Goal: Information Seeking & Learning: Learn about a topic

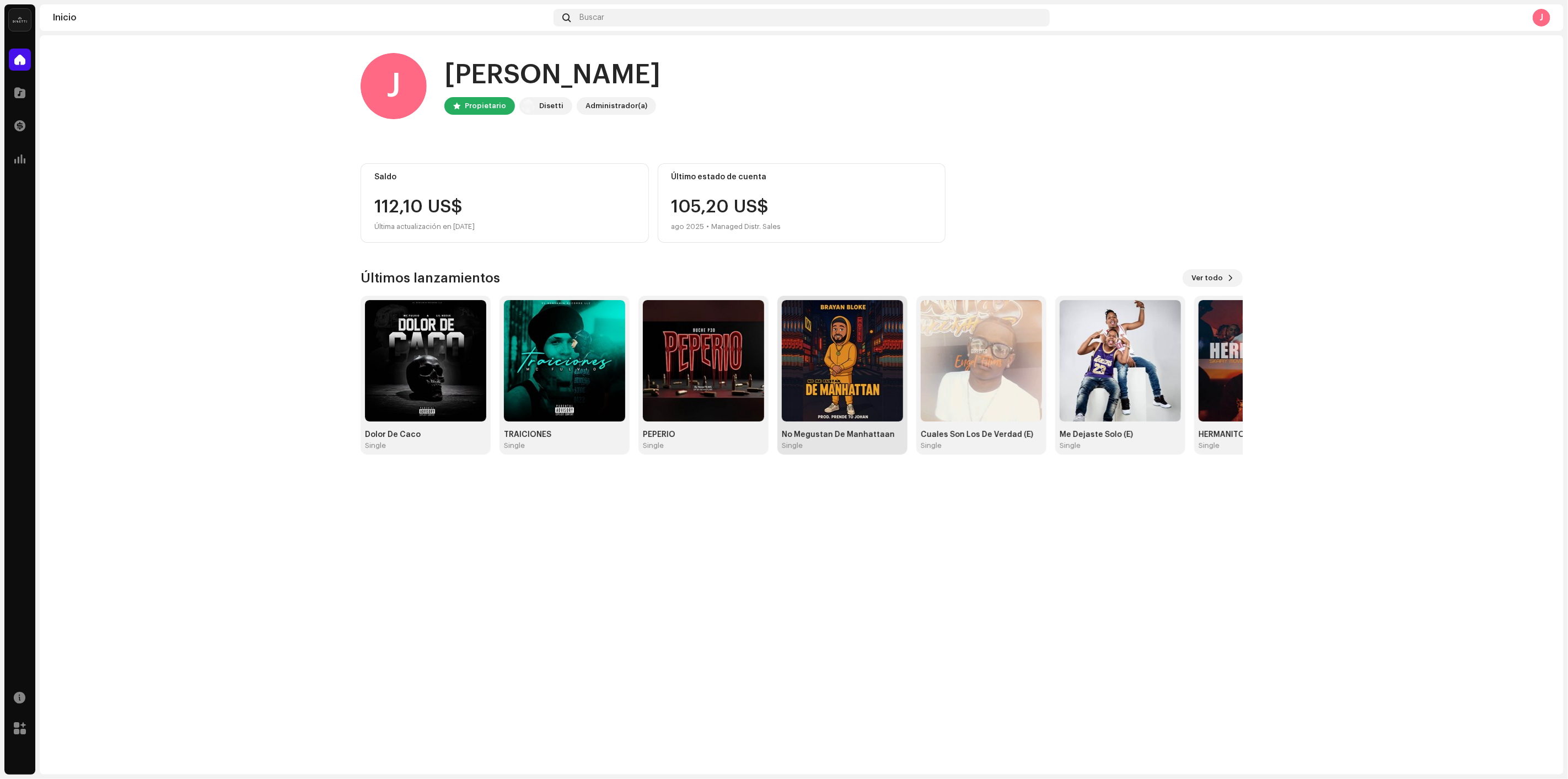
click at [879, 322] on img at bounding box center [842, 361] width 121 height 121
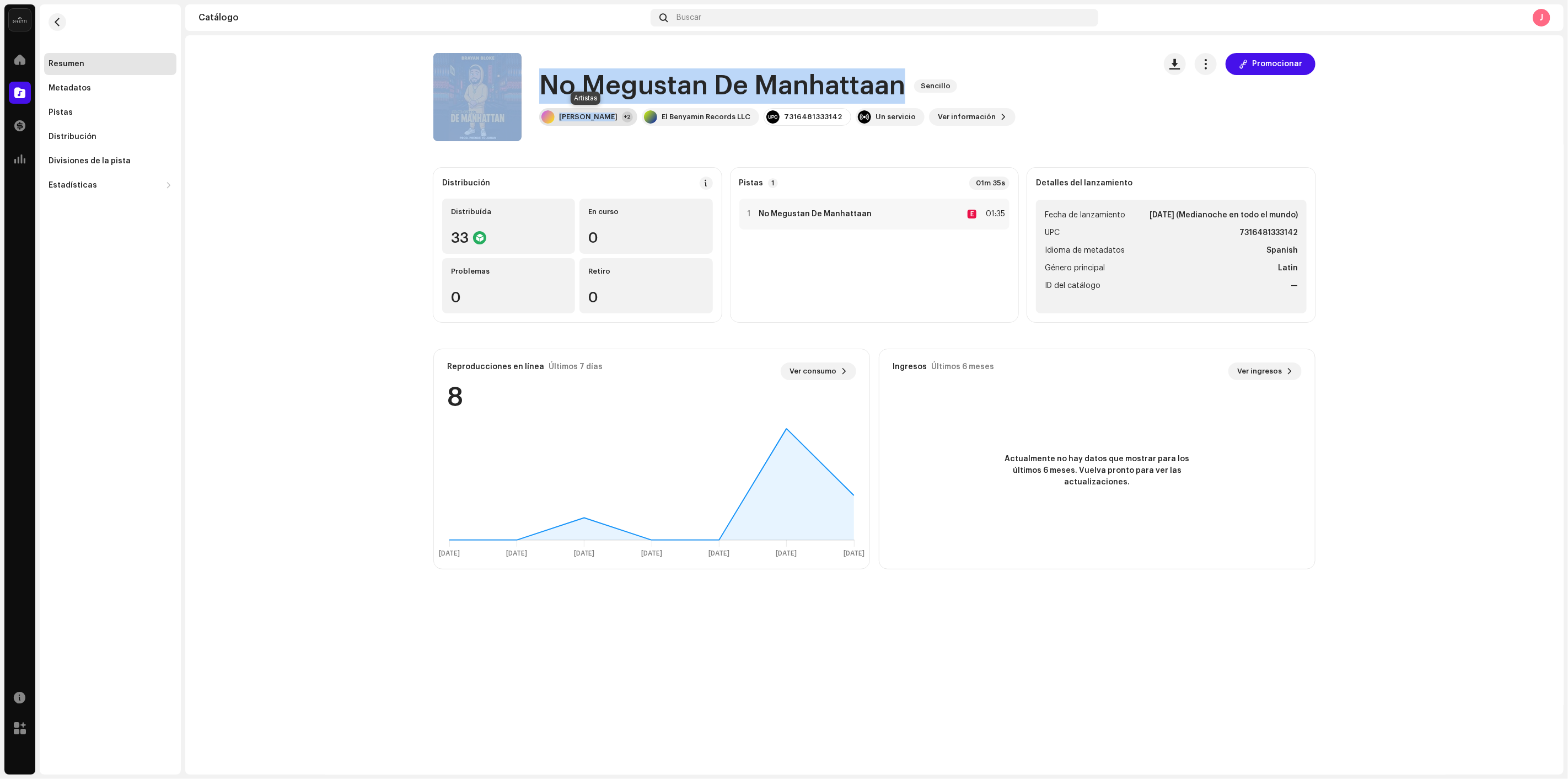
drag, startPoint x: 520, startPoint y: 75, endPoint x: 611, endPoint y: 123, distance: 102.9
click at [611, 123] on div "No Megustan De Manhattaan Sencillo BRAYAN BLOKE +2 El Benyamin Records LLC 7316…" at bounding box center [789, 97] width 713 height 88
copy div "No Megustan De Manhattaan Sencillo BRAYAN BLOKE"
click at [55, 25] on span "button" at bounding box center [58, 22] width 9 height 9
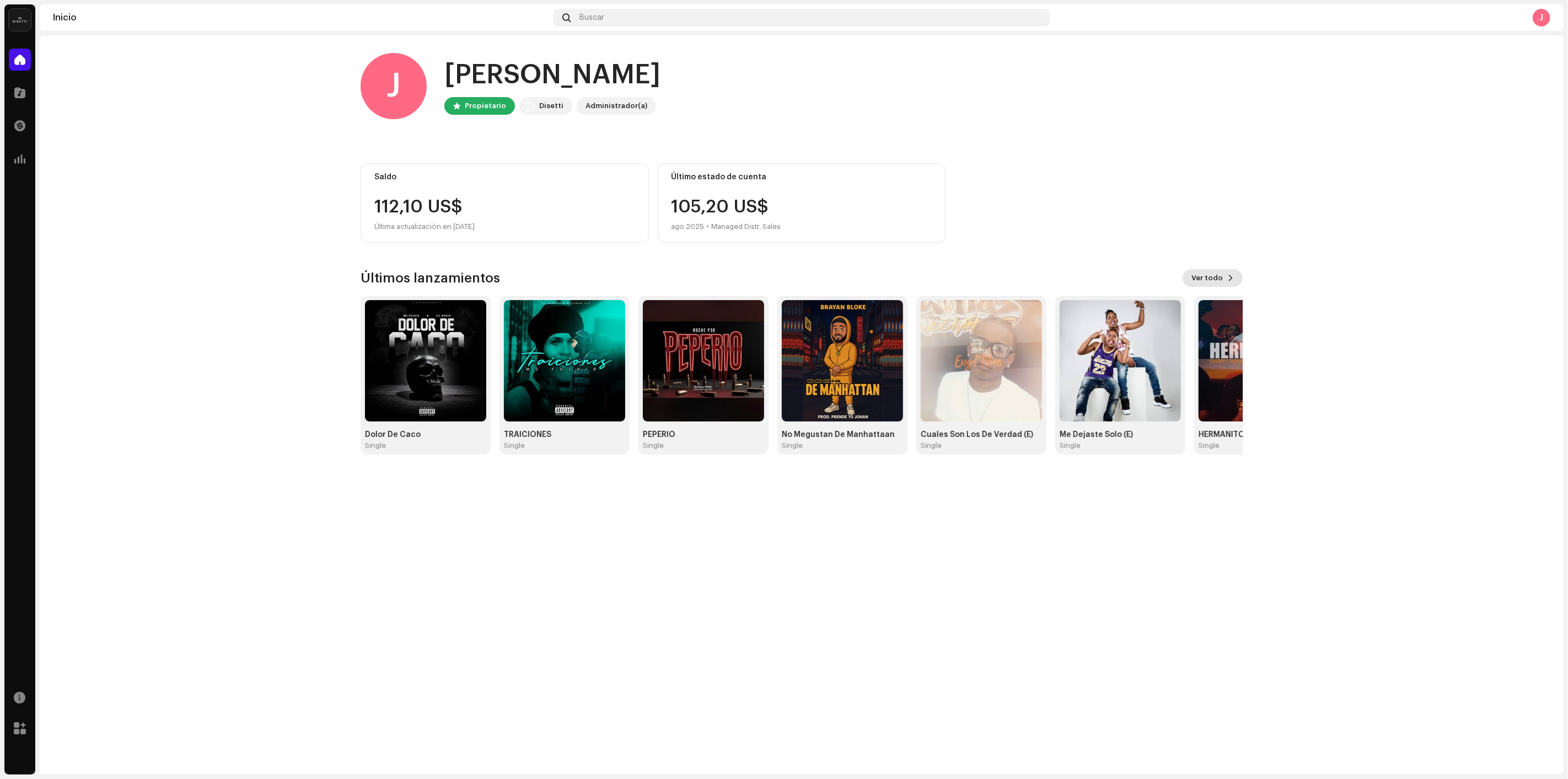
click at [1205, 269] on span "Ver todo" at bounding box center [1207, 278] width 32 height 22
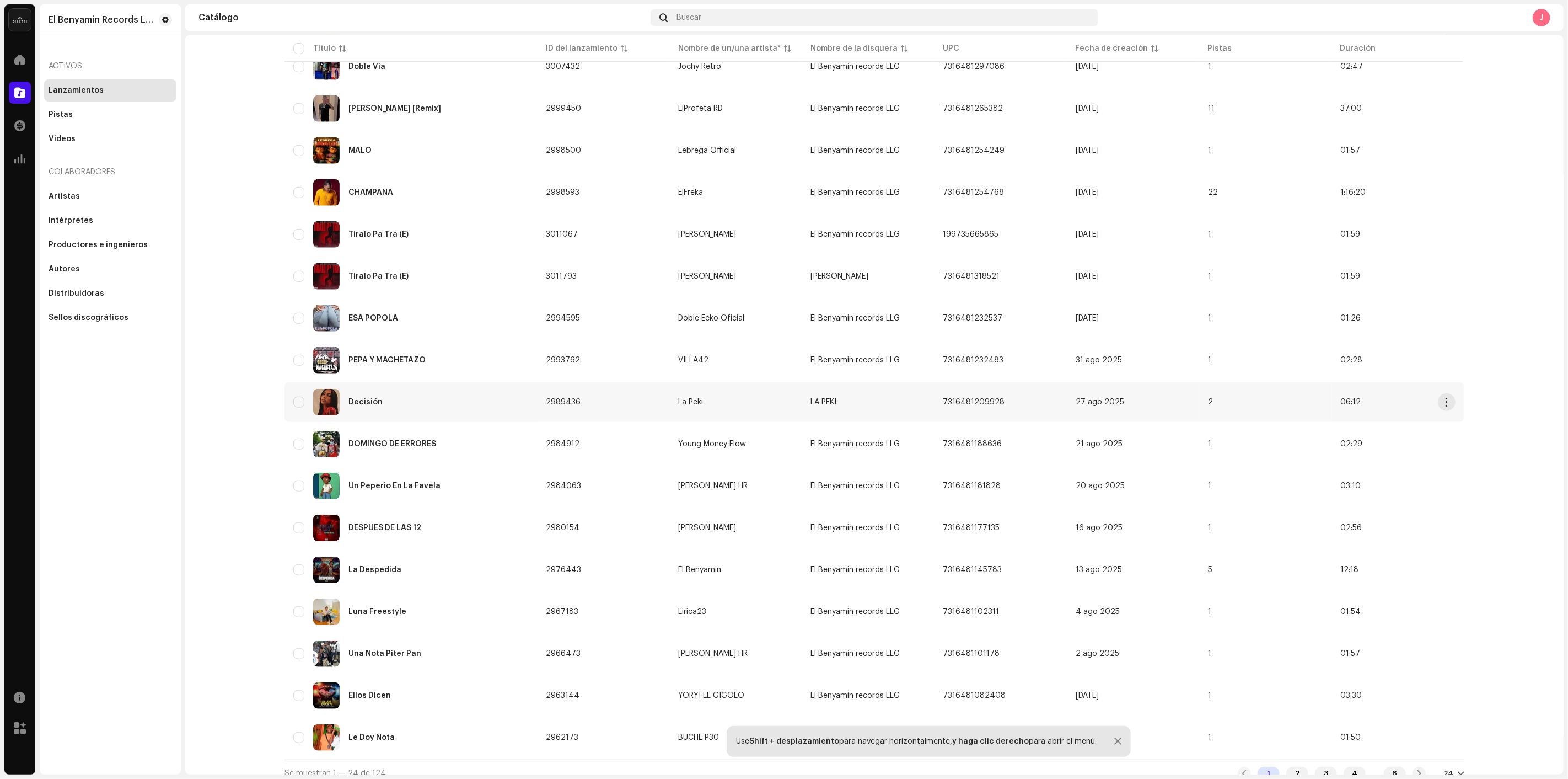
scroll to position [422, 0]
click at [1447, 769] on div "24" at bounding box center [1448, 773] width 10 height 9
click at [1450, 741] on div "72" at bounding box center [1470, 741] width 45 height 22
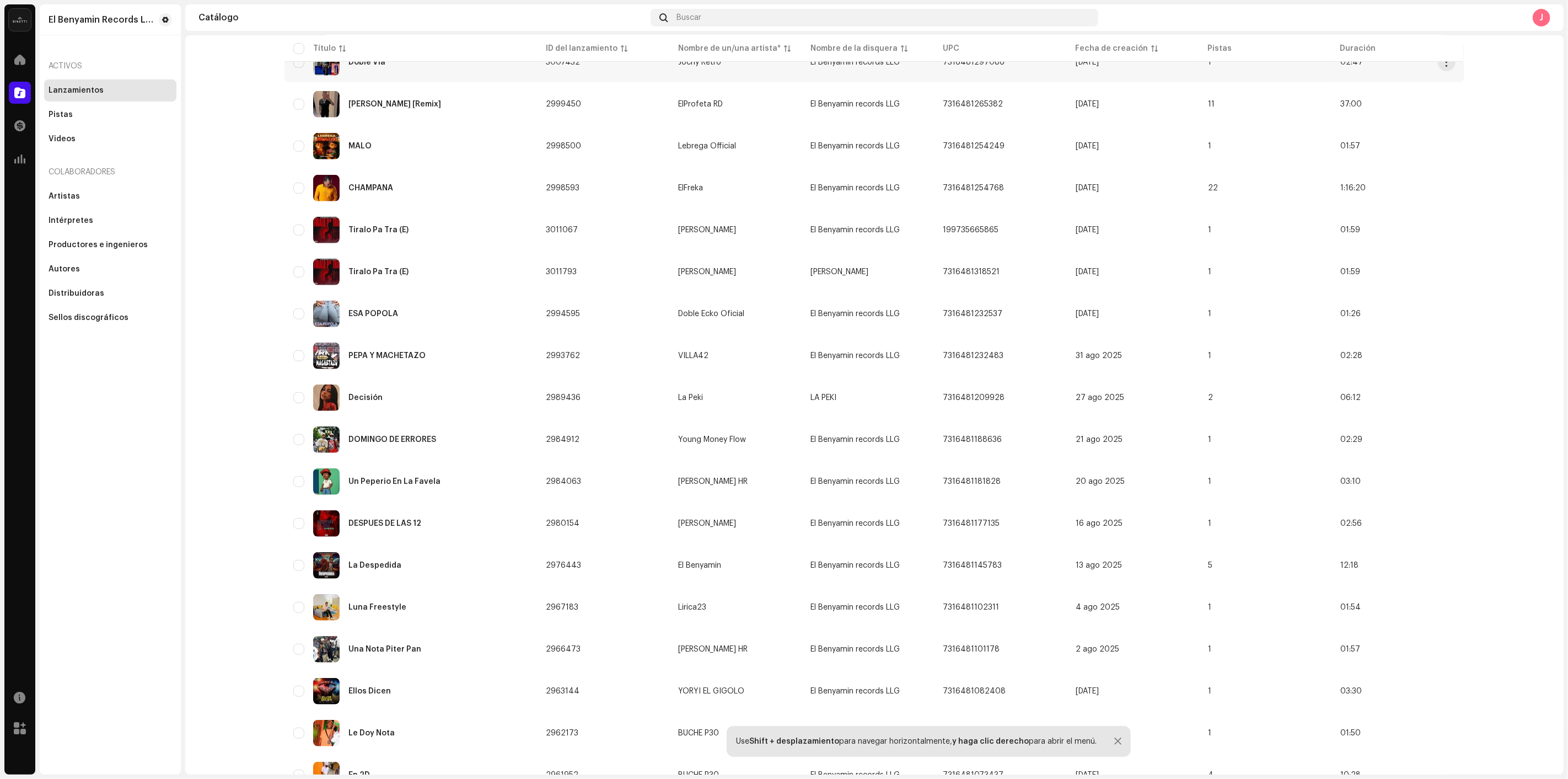
scroll to position [429, 0]
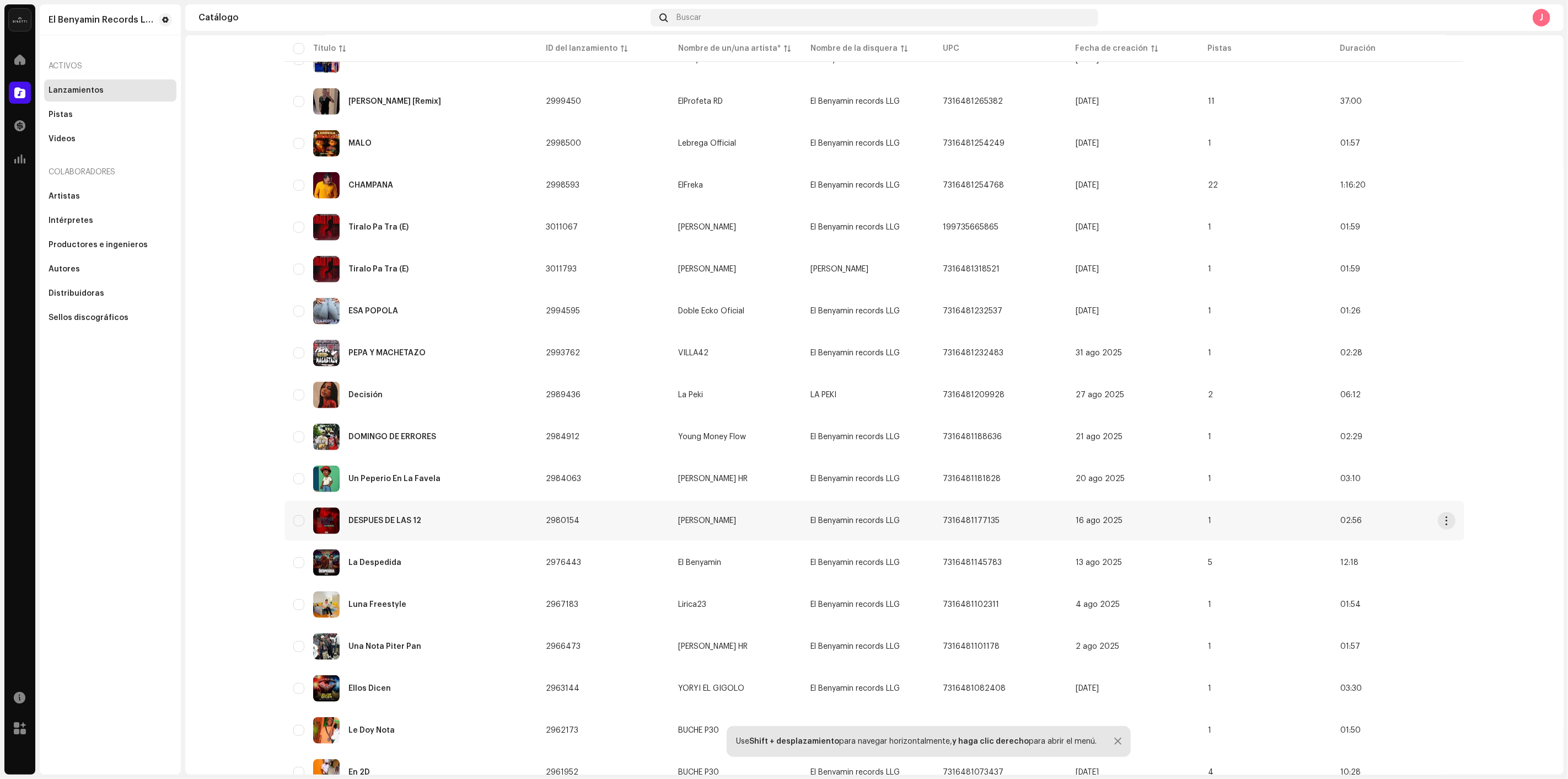
click at [414, 518] on div "DESPUES DE LAS 12" at bounding box center [411, 520] width 235 height 26
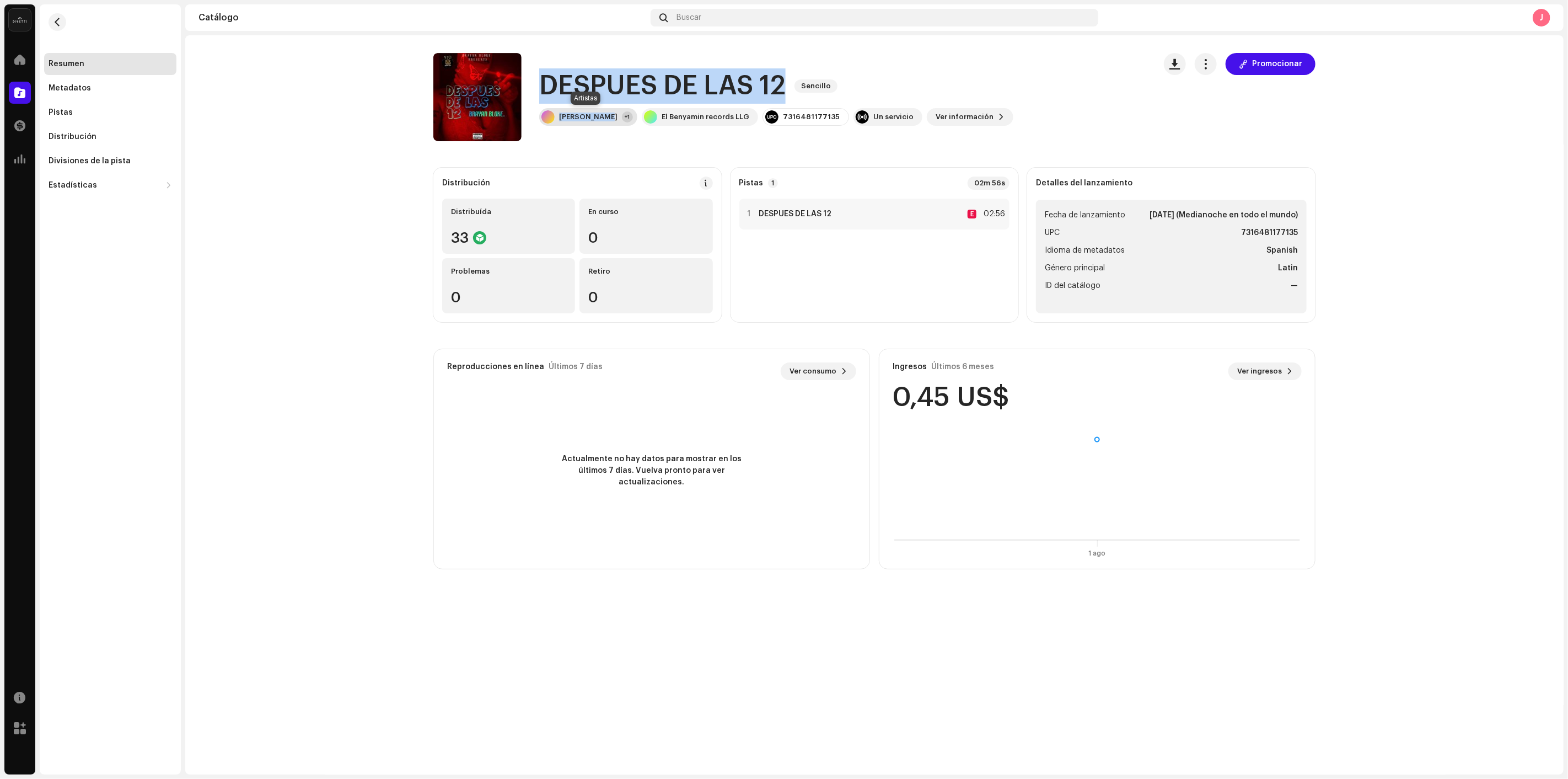
drag, startPoint x: 542, startPoint y: 74, endPoint x: 611, endPoint y: 116, distance: 80.8
click at [611, 116] on div "DESPUES DE LAS 12 Sencillo BRAYAN BLOKE +1 El Benyamin records LLG 731648117713…" at bounding box center [776, 97] width 474 height 57
copy div "DESPUES DE LAS 12 Sencillo BRAYAN BLOKE"
click at [51, 18] on button "button" at bounding box center [57, 22] width 18 height 18
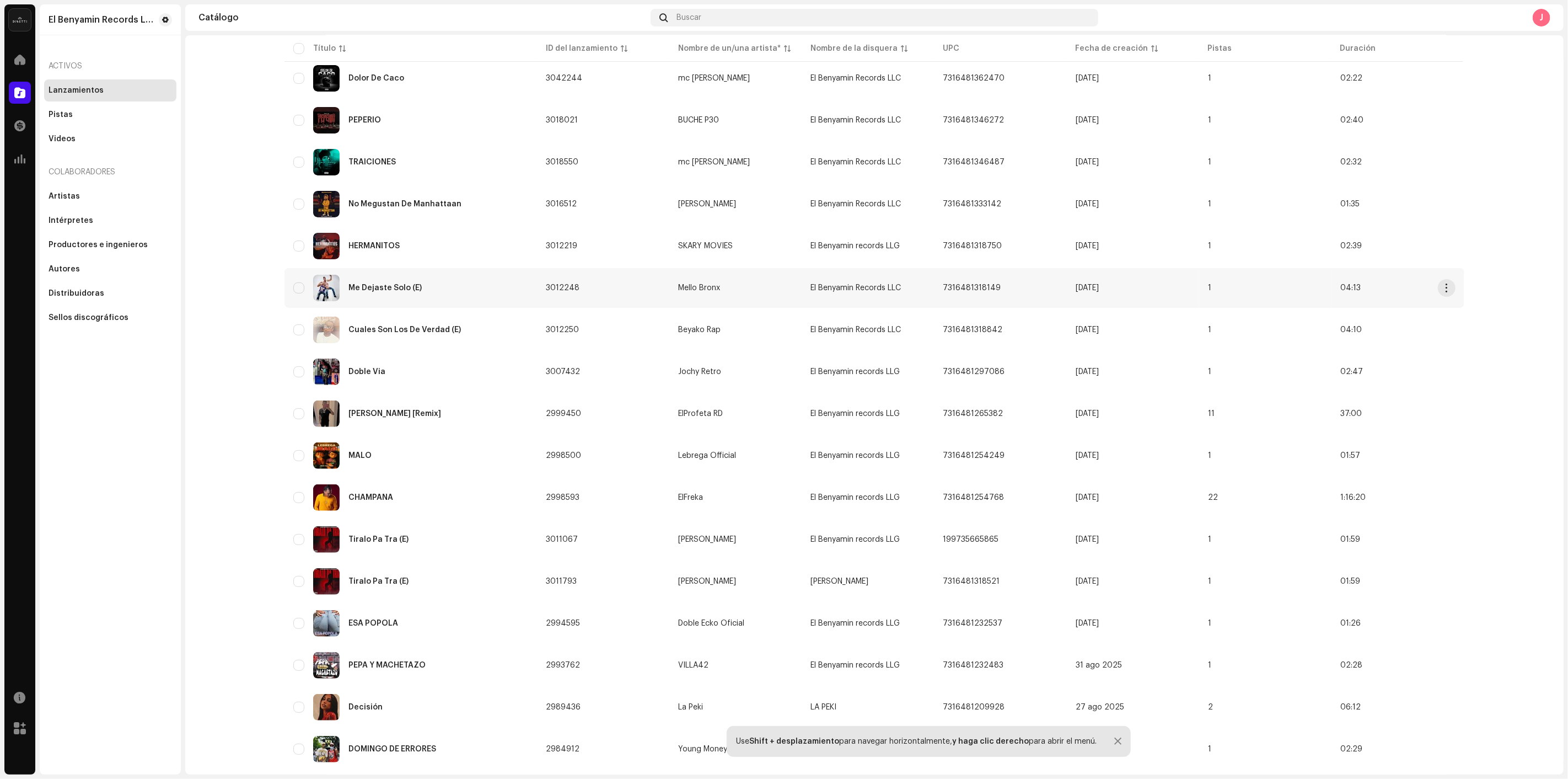
scroll to position [122, 0]
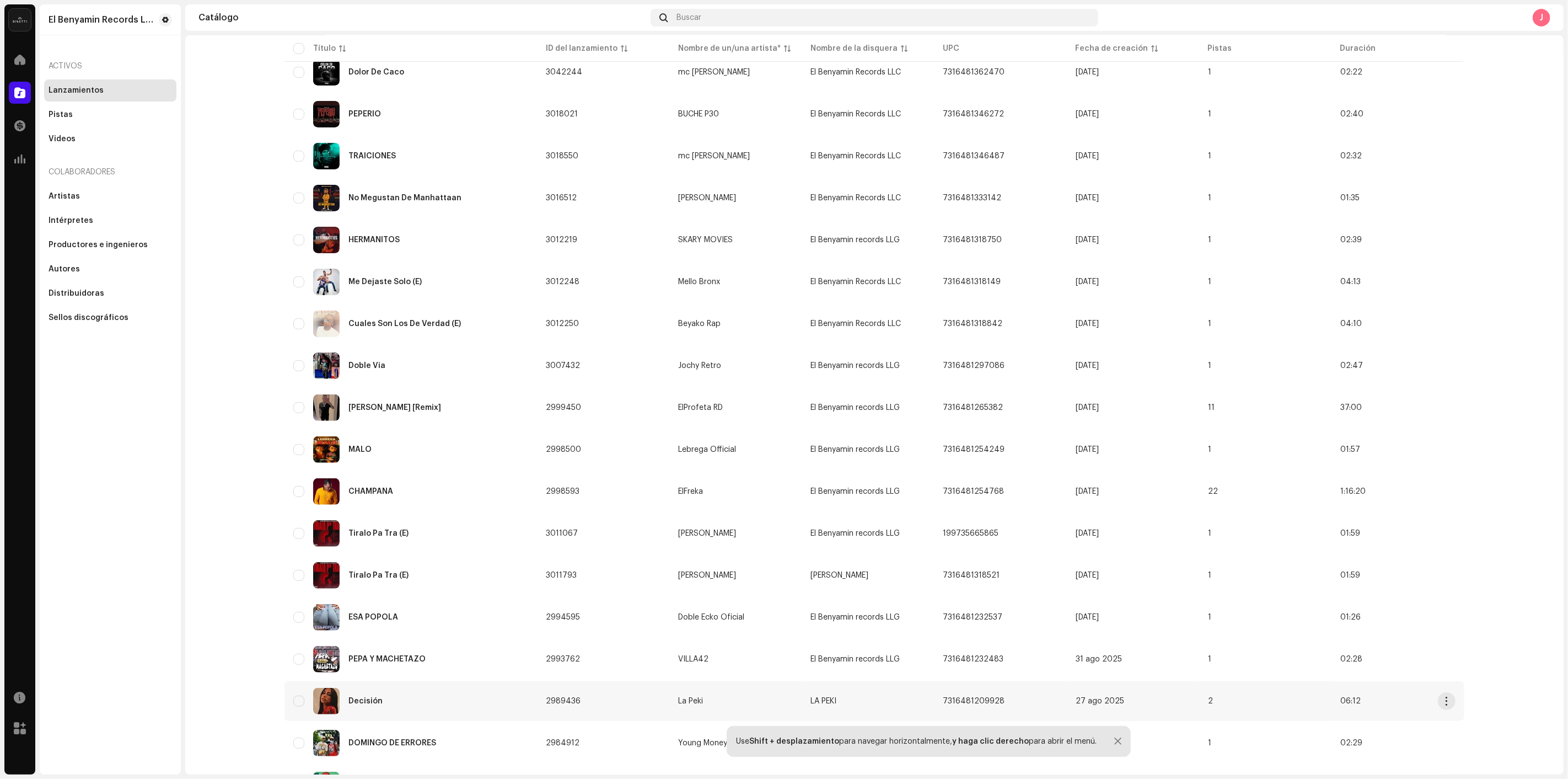
click at [380, 688] on div "Decisión" at bounding box center [411, 700] width 235 height 26
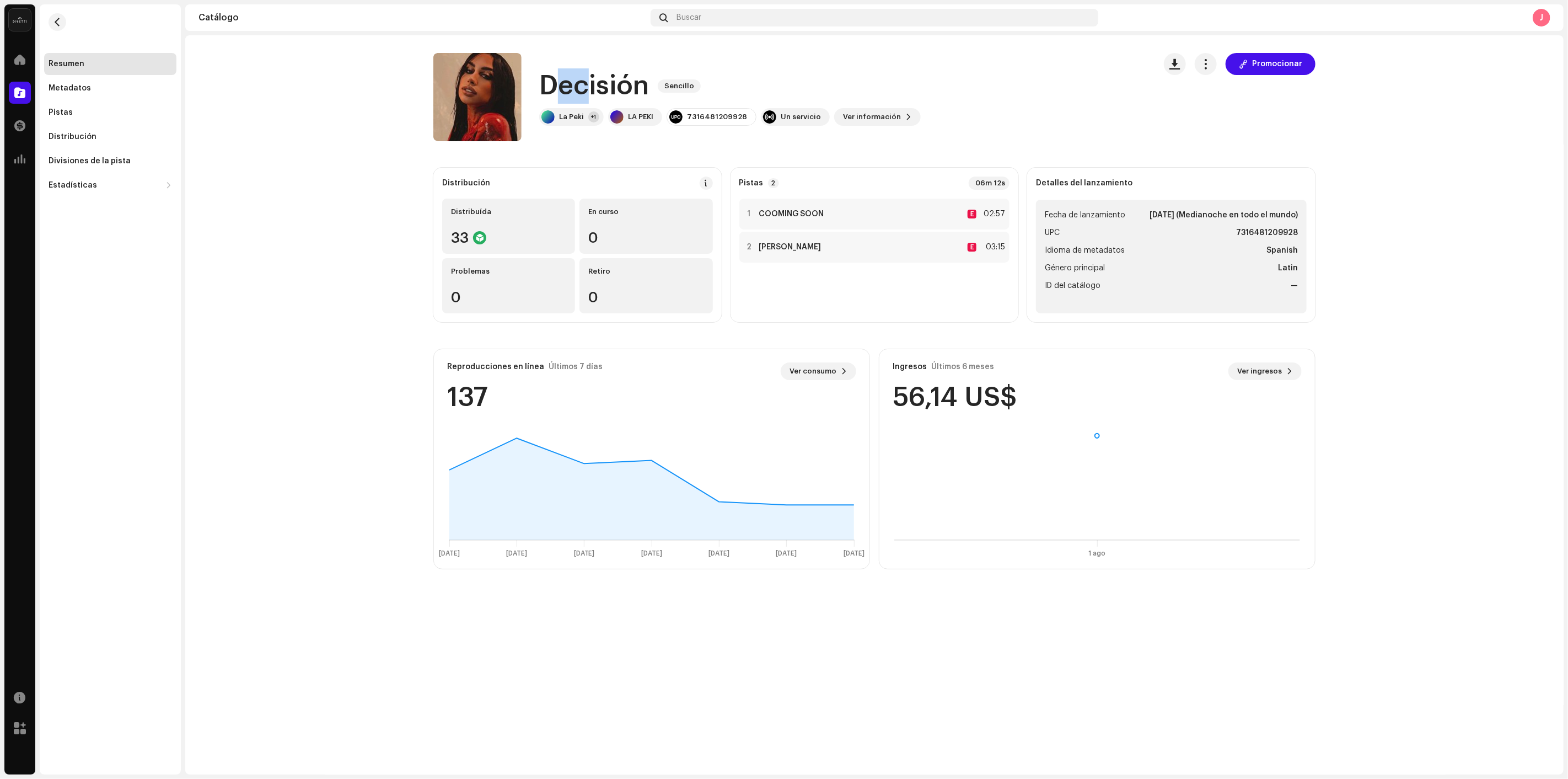
drag, startPoint x: 549, startPoint y: 76, endPoint x: 587, endPoint y: 92, distance: 41.2
click at [588, 93] on h1 "Decisión" at bounding box center [594, 86] width 110 height 35
click at [539, 79] on h1 "Decisión" at bounding box center [594, 86] width 110 height 35
drag, startPoint x: 539, startPoint y: 79, endPoint x: 592, endPoint y: 119, distance: 66.4
click at [592, 119] on div "Decisión Sencillo La Peki +1 LA PEKI 7316481209928 Un servicio Ver información …" at bounding box center [730, 97] width 382 height 57
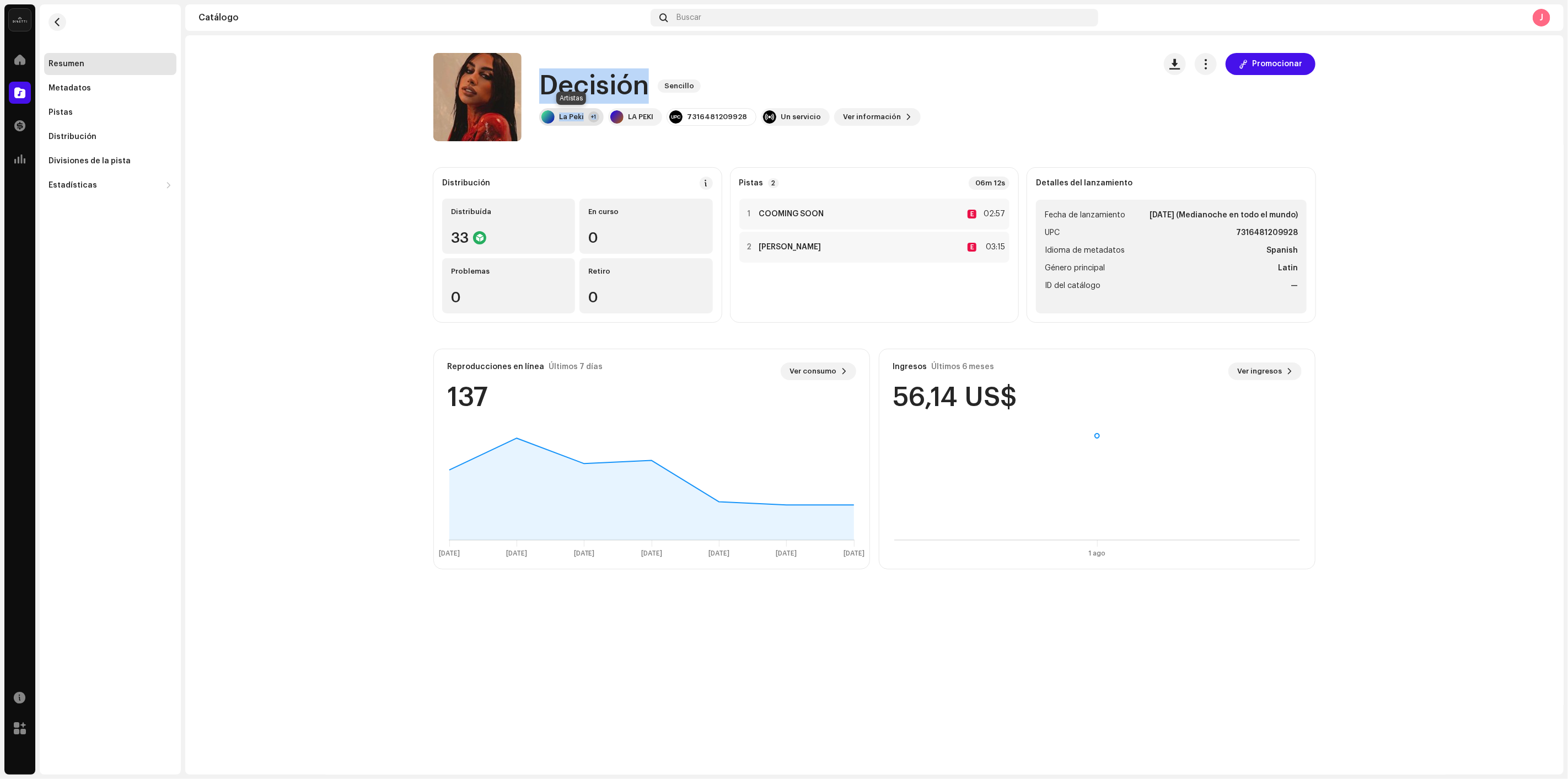
copy div "Decisión Sencillo La Peki +1"
click at [57, 20] on span "button" at bounding box center [58, 22] width 9 height 9
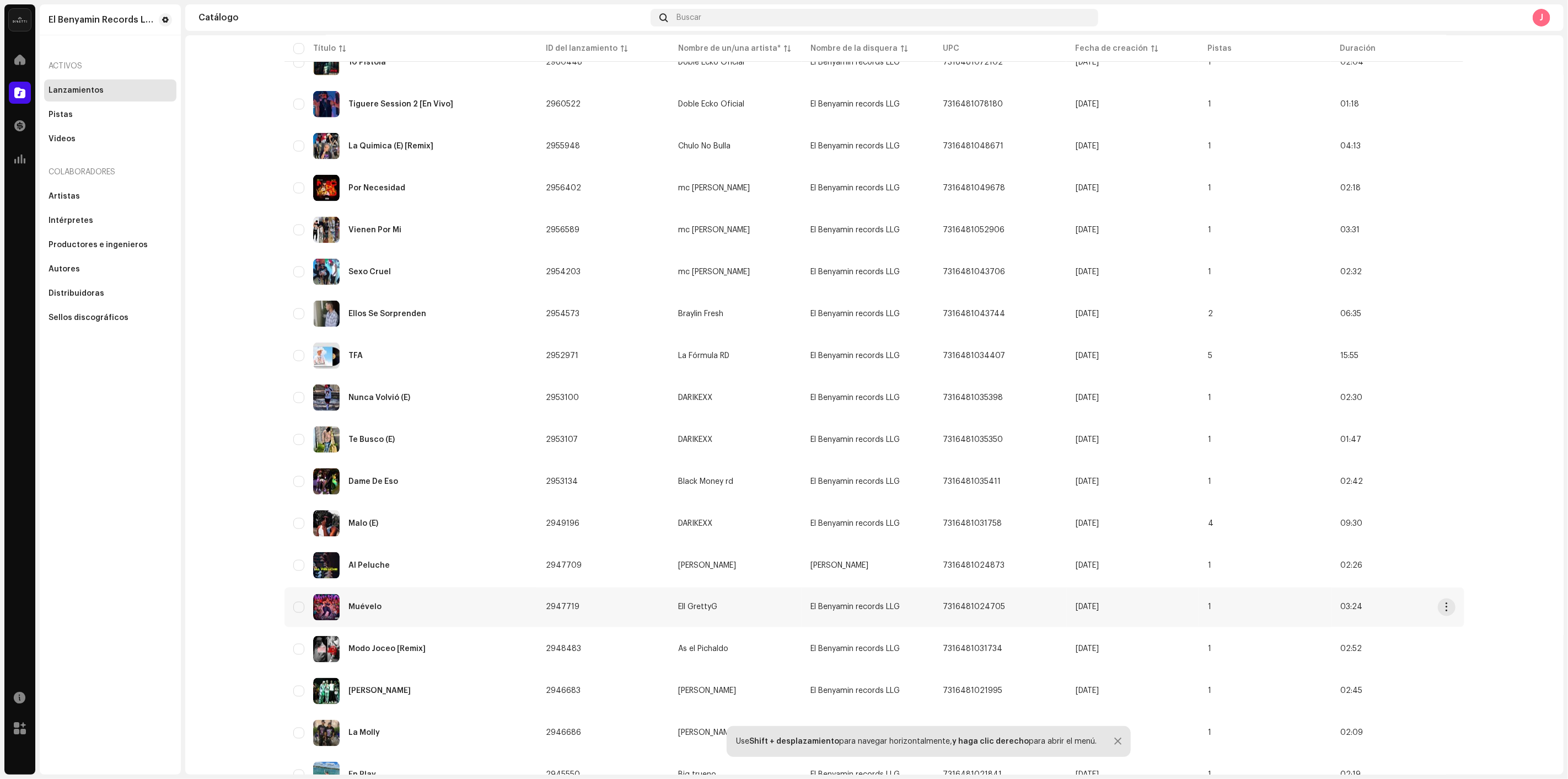
scroll to position [1226, 0]
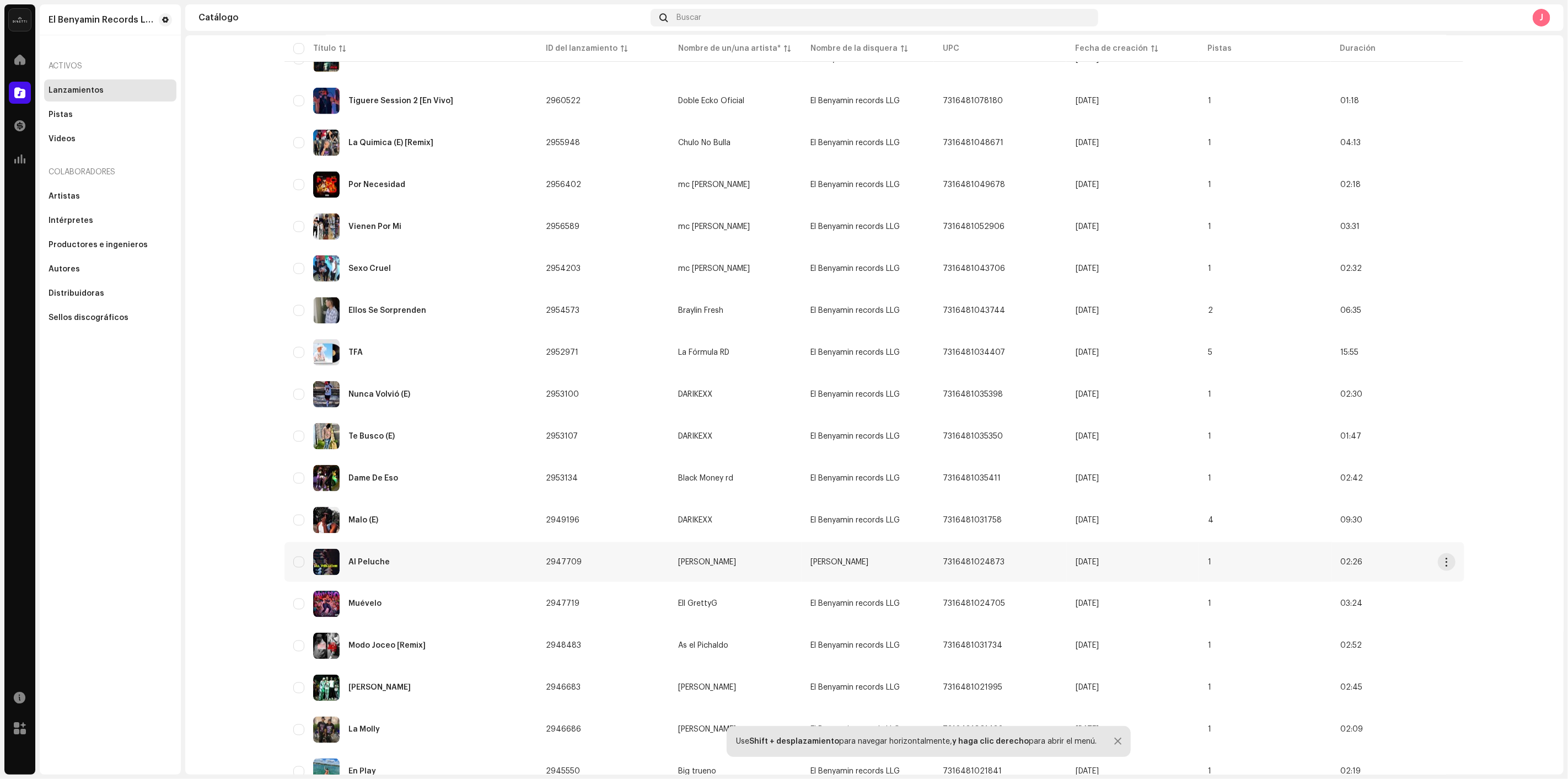
click at [407, 553] on div "Al Peluche" at bounding box center [411, 562] width 235 height 26
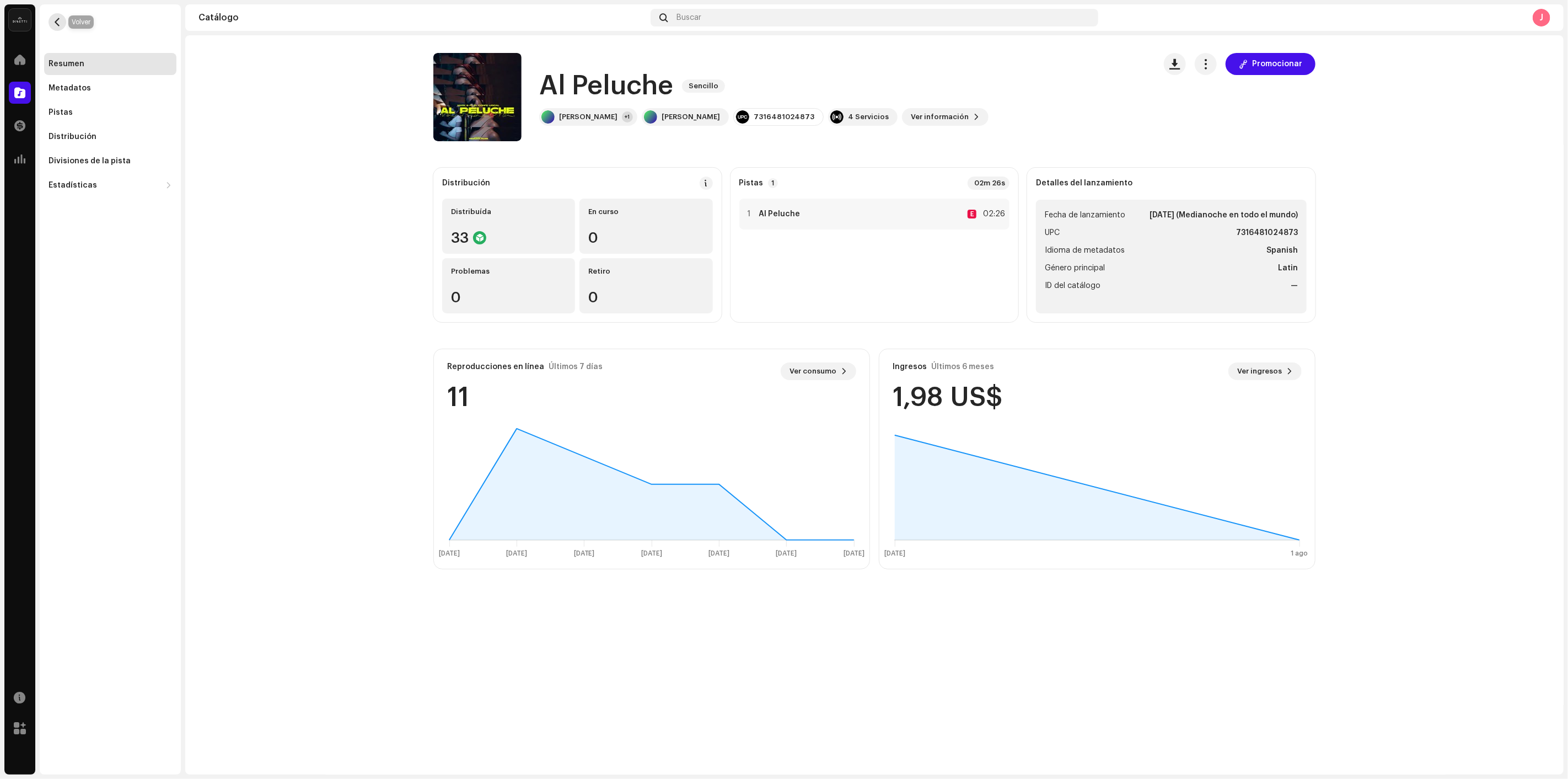
click at [50, 21] on button "button" at bounding box center [57, 22] width 18 height 18
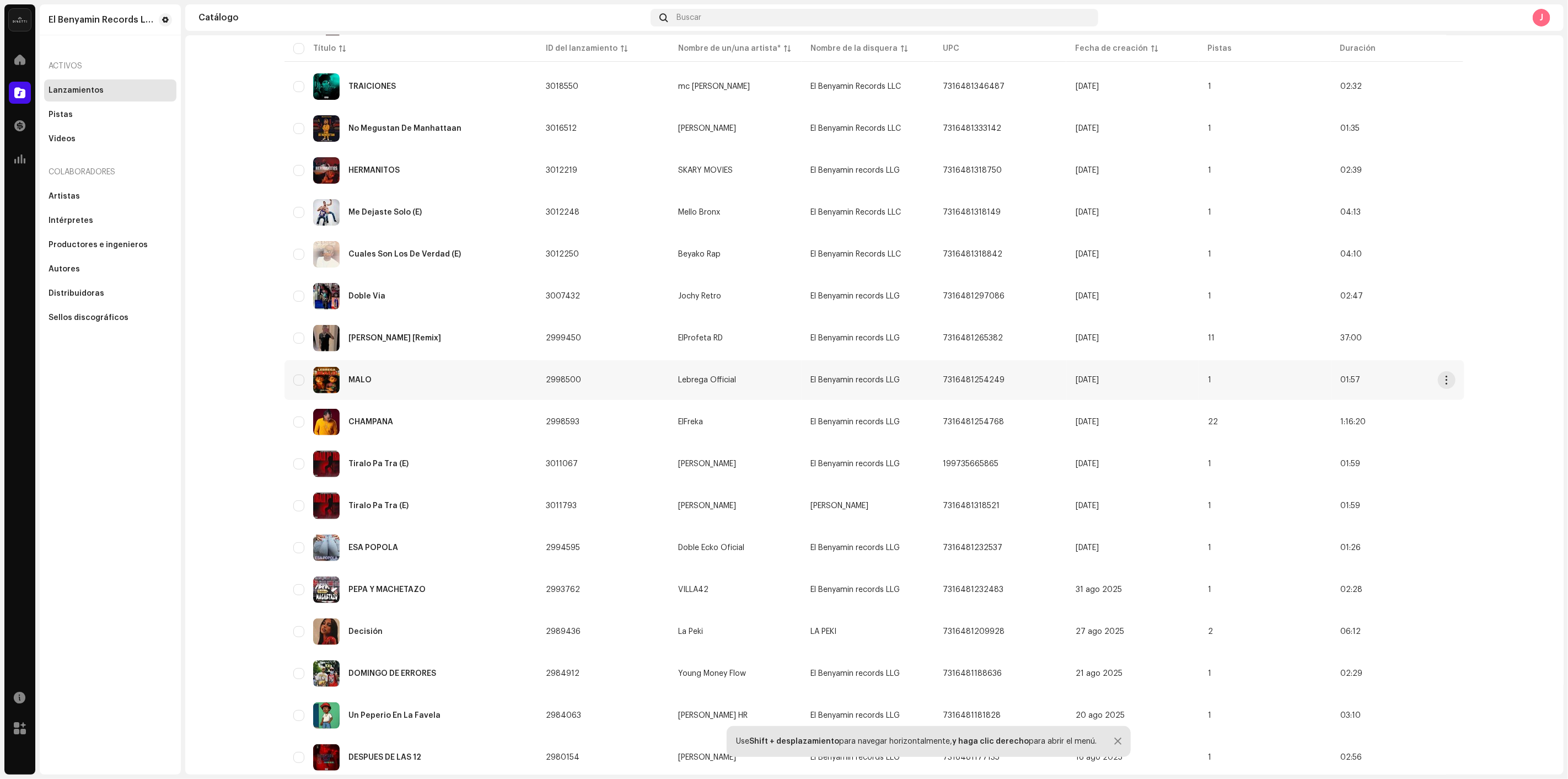
scroll to position [245, 0]
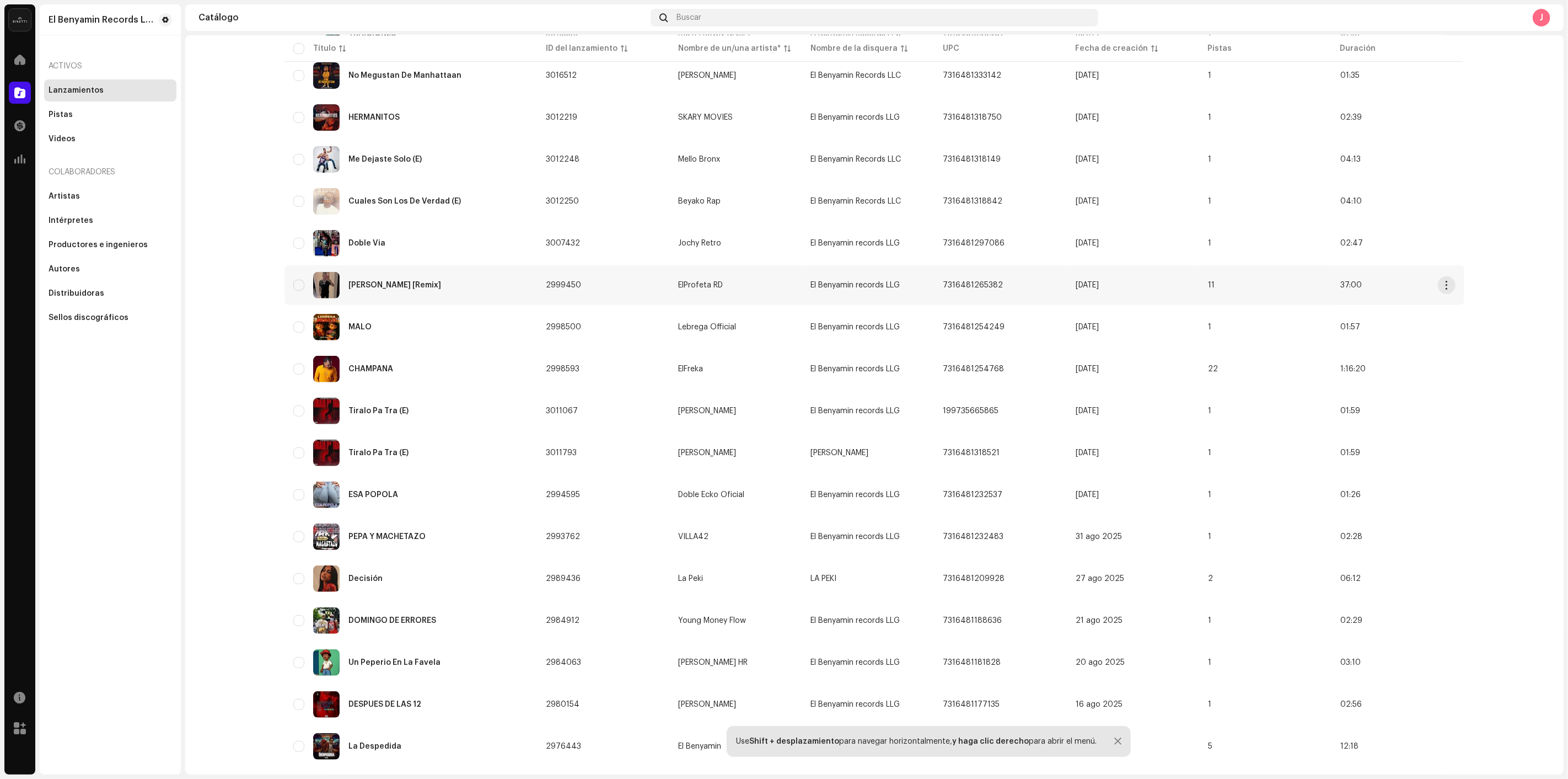
click at [443, 275] on div "[PERSON_NAME] [Remix]" at bounding box center [411, 285] width 235 height 26
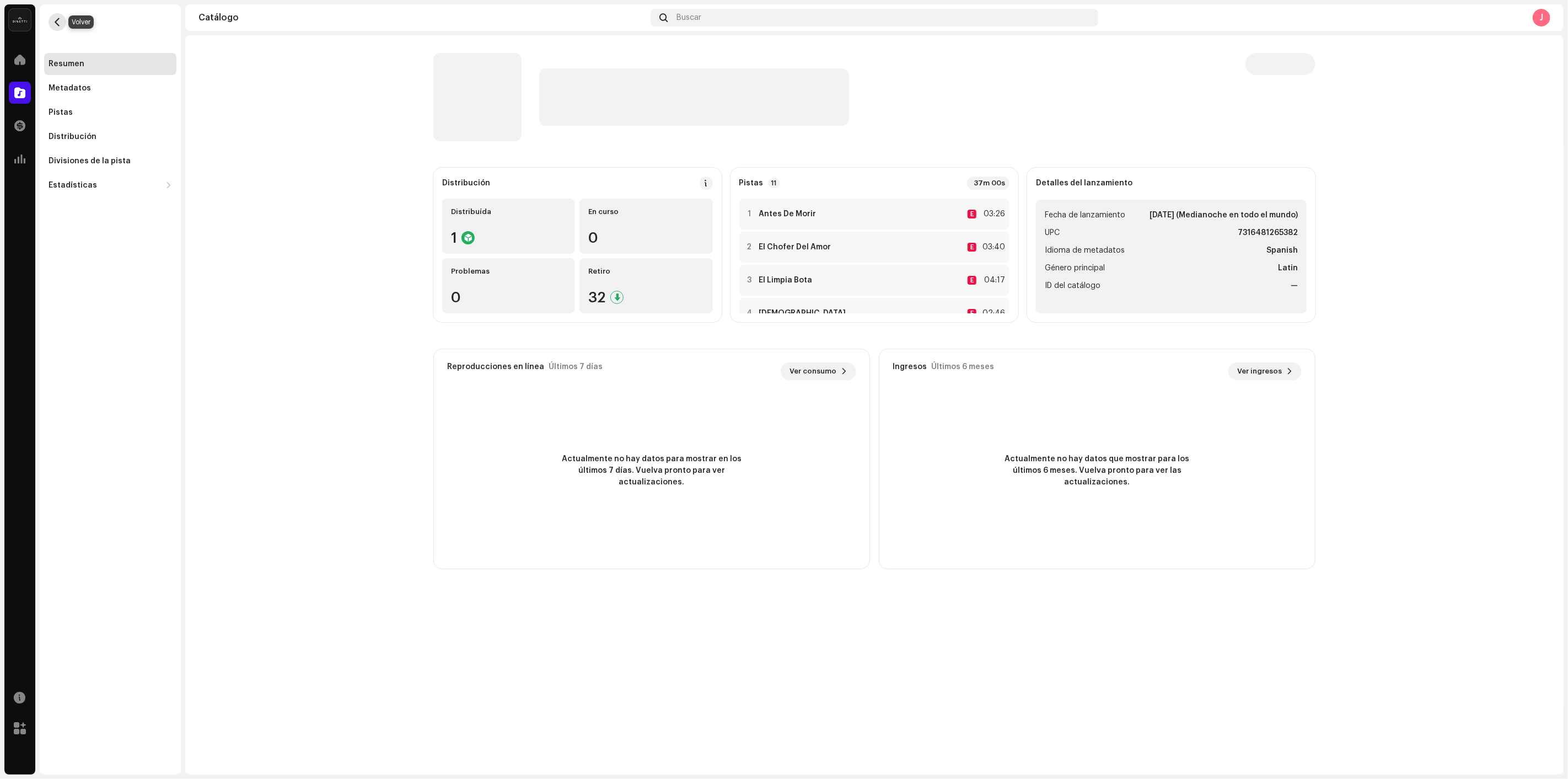
click at [60, 22] on span "button" at bounding box center [58, 22] width 9 height 9
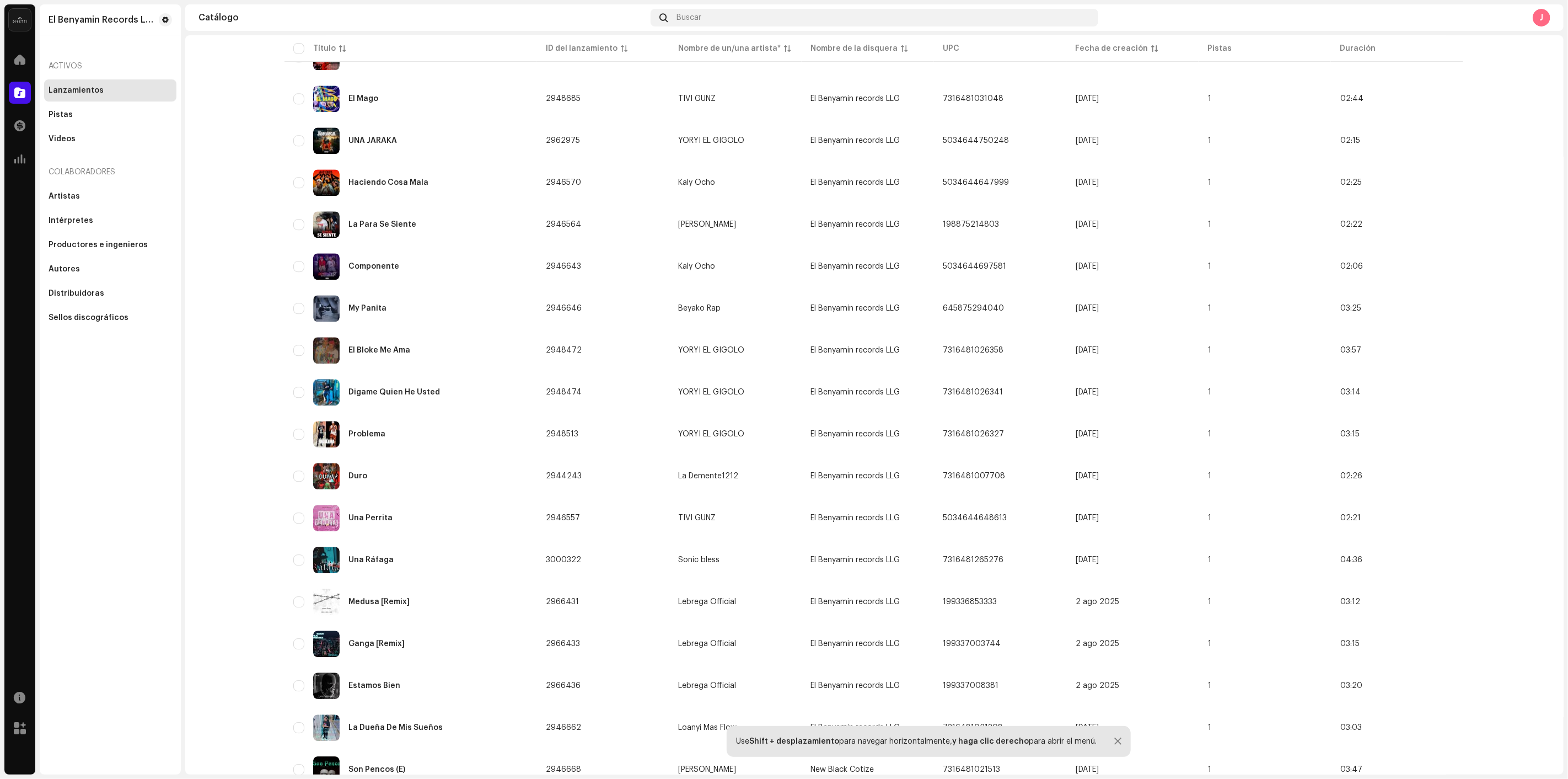
scroll to position [2417, 0]
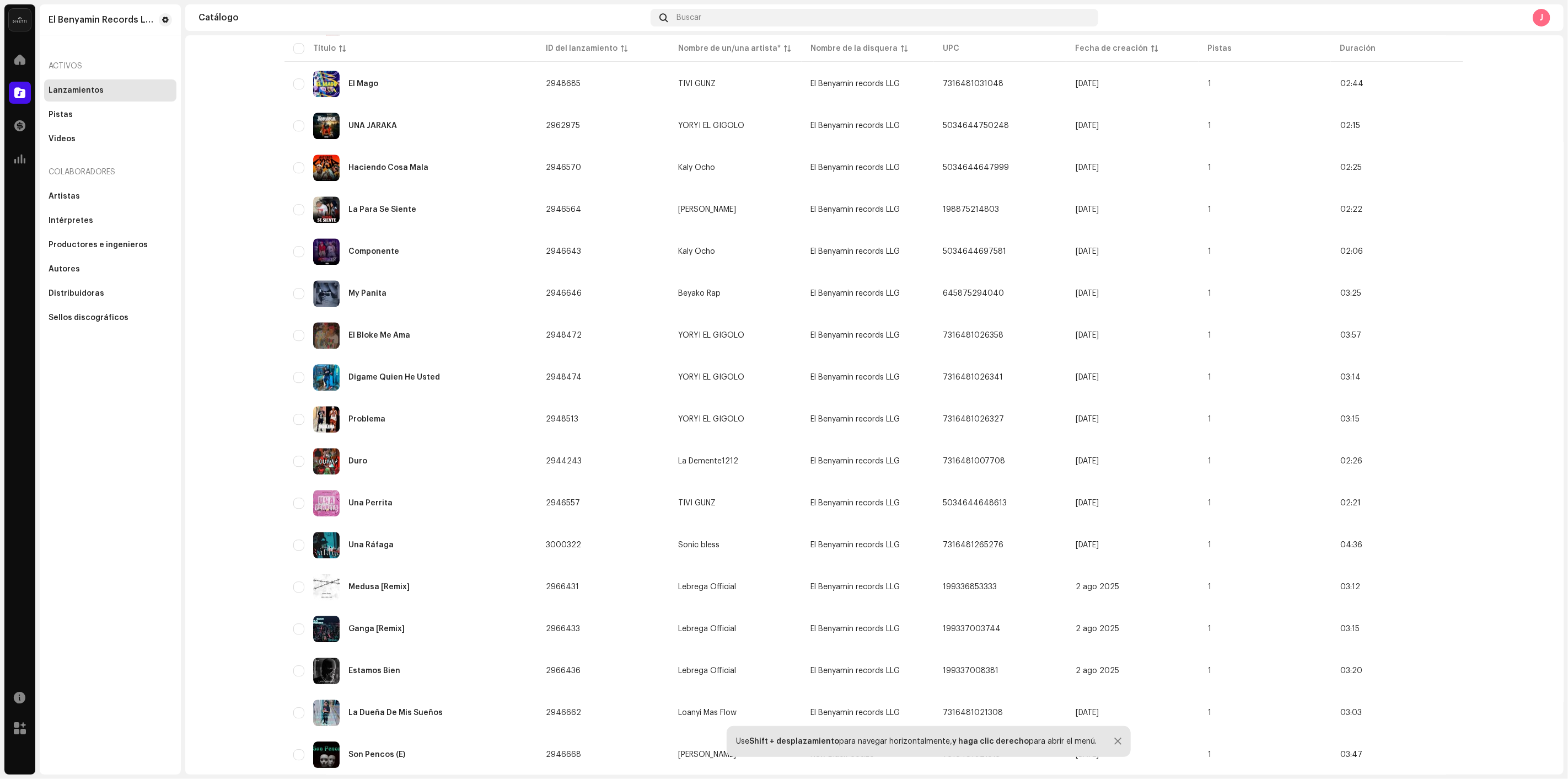
click at [1395, 778] on div "2" at bounding box center [1395, 791] width 22 height 13
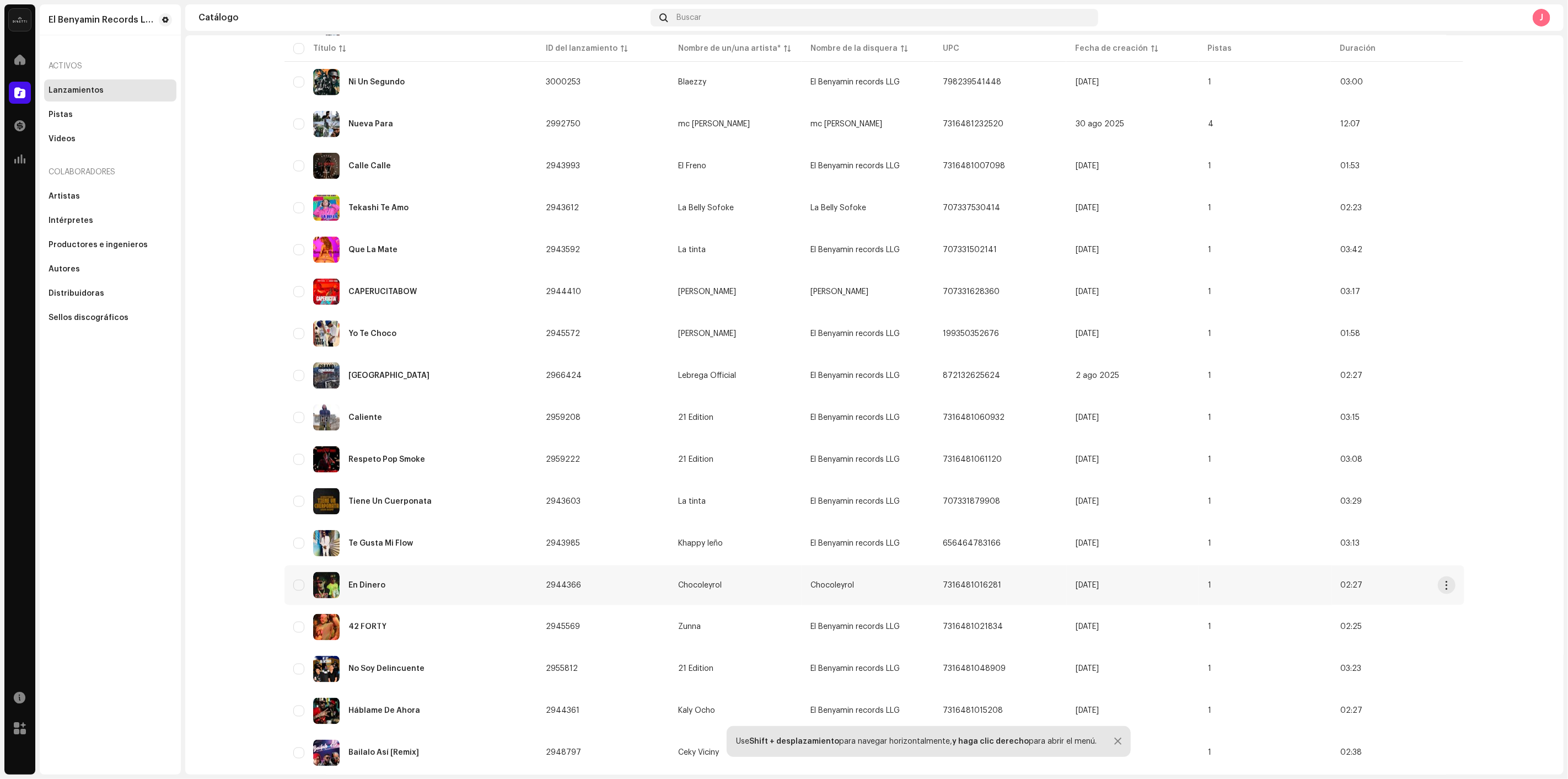
scroll to position [1156, 0]
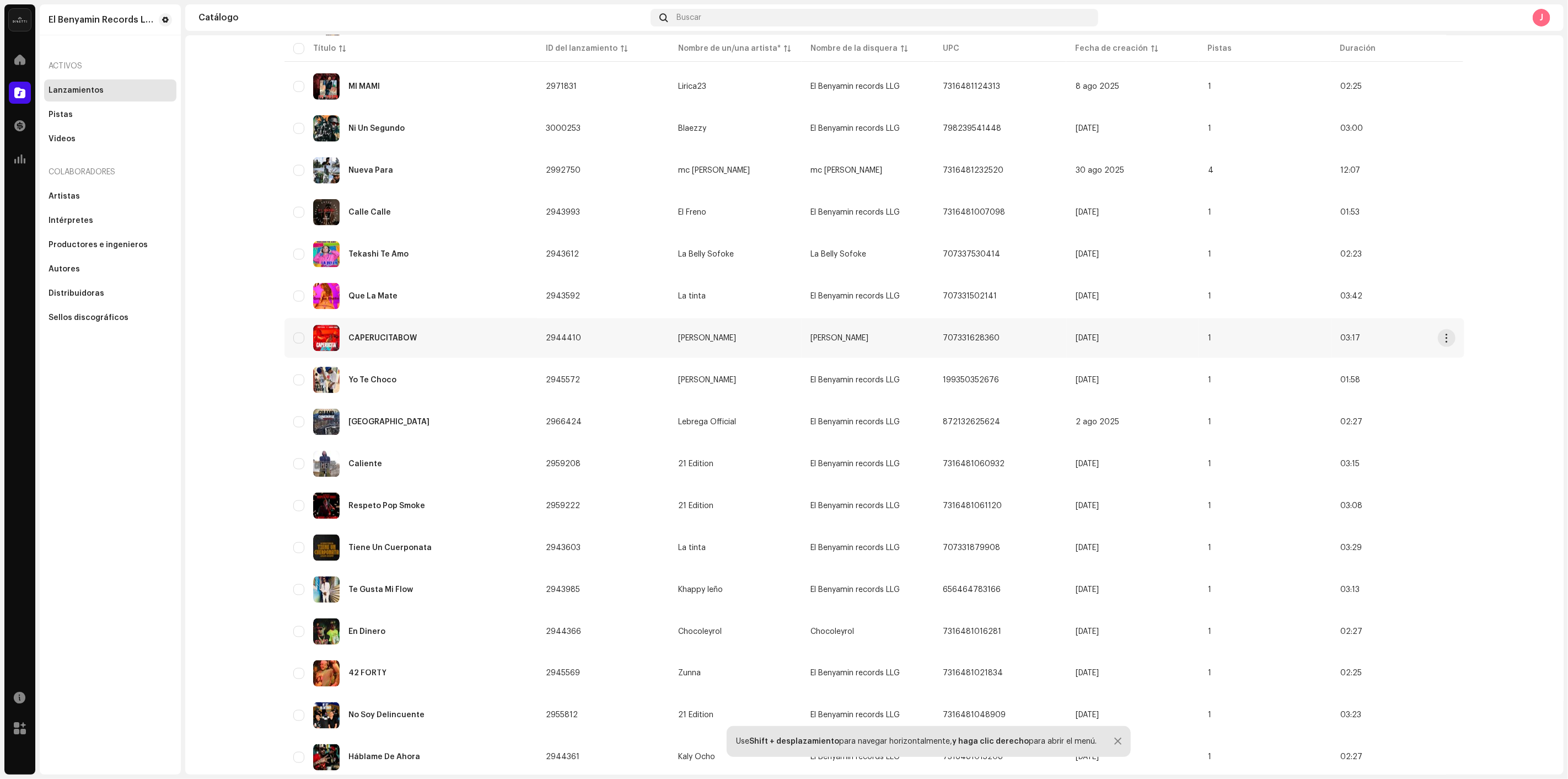
click at [438, 338] on td "CAPERUCITABOW" at bounding box center [410, 338] width 253 height 40
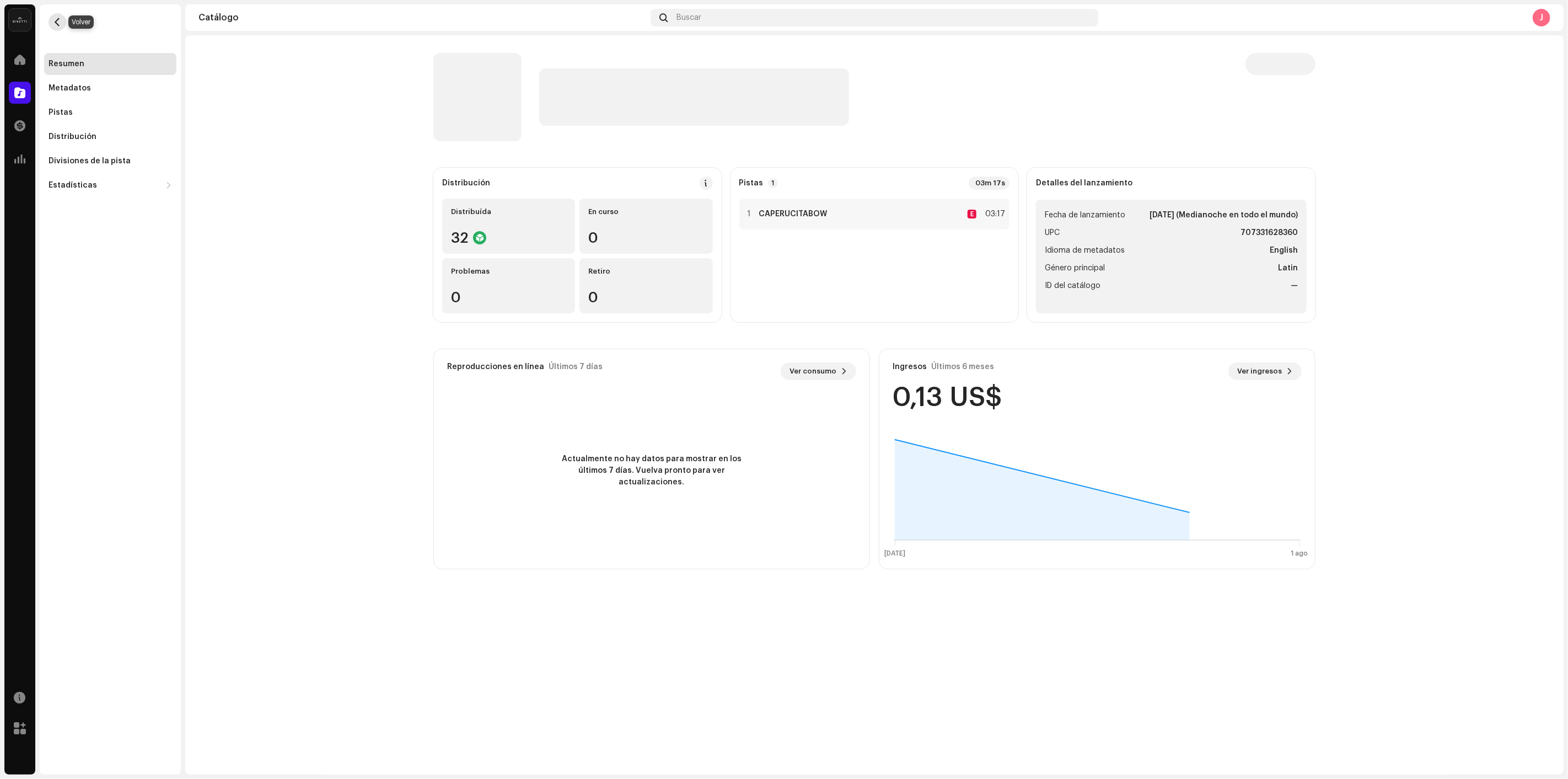
click at [58, 19] on span "button" at bounding box center [58, 22] width 9 height 9
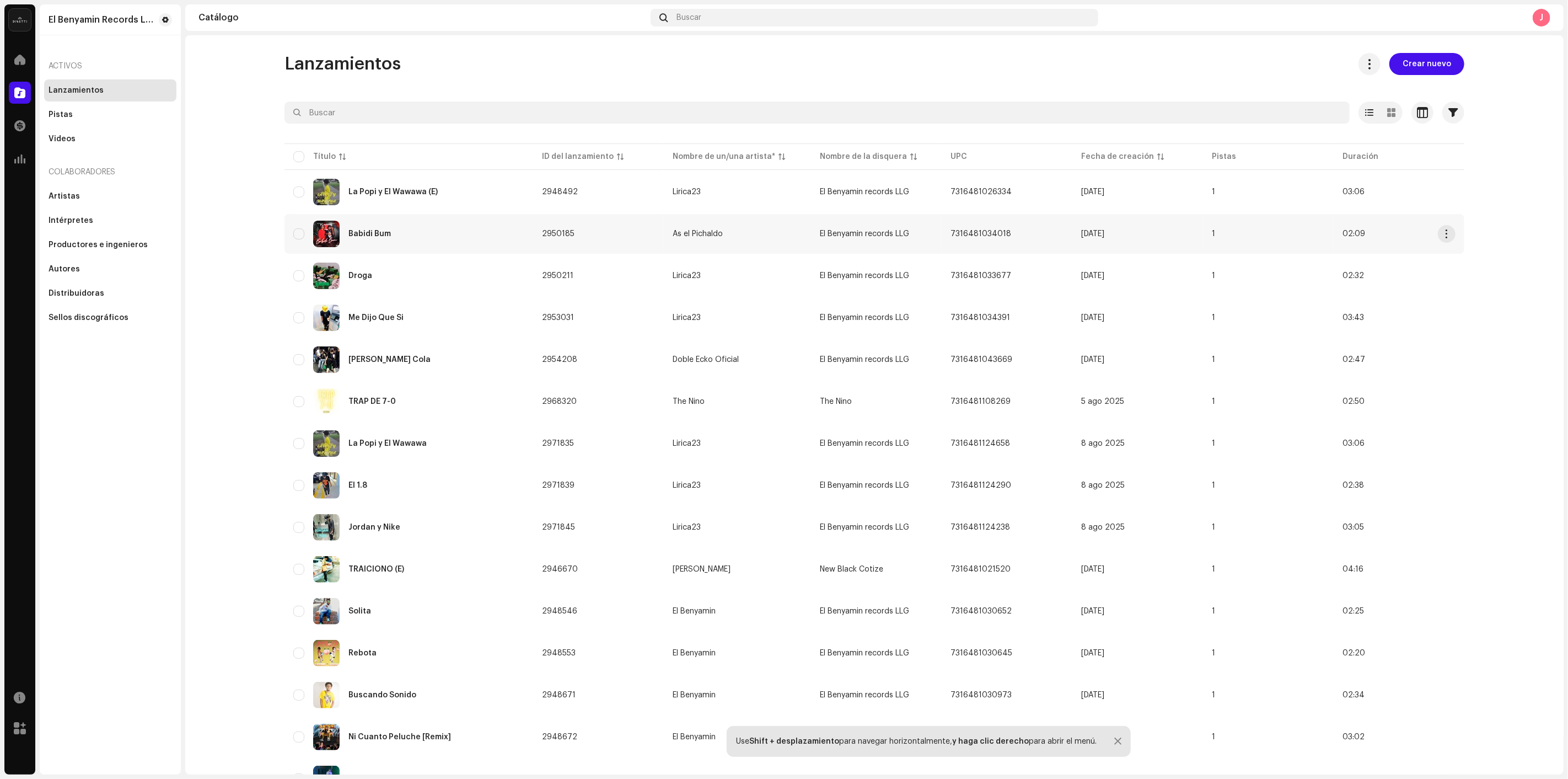
click at [418, 250] on td "Babidi Bum" at bounding box center [408, 233] width 249 height 40
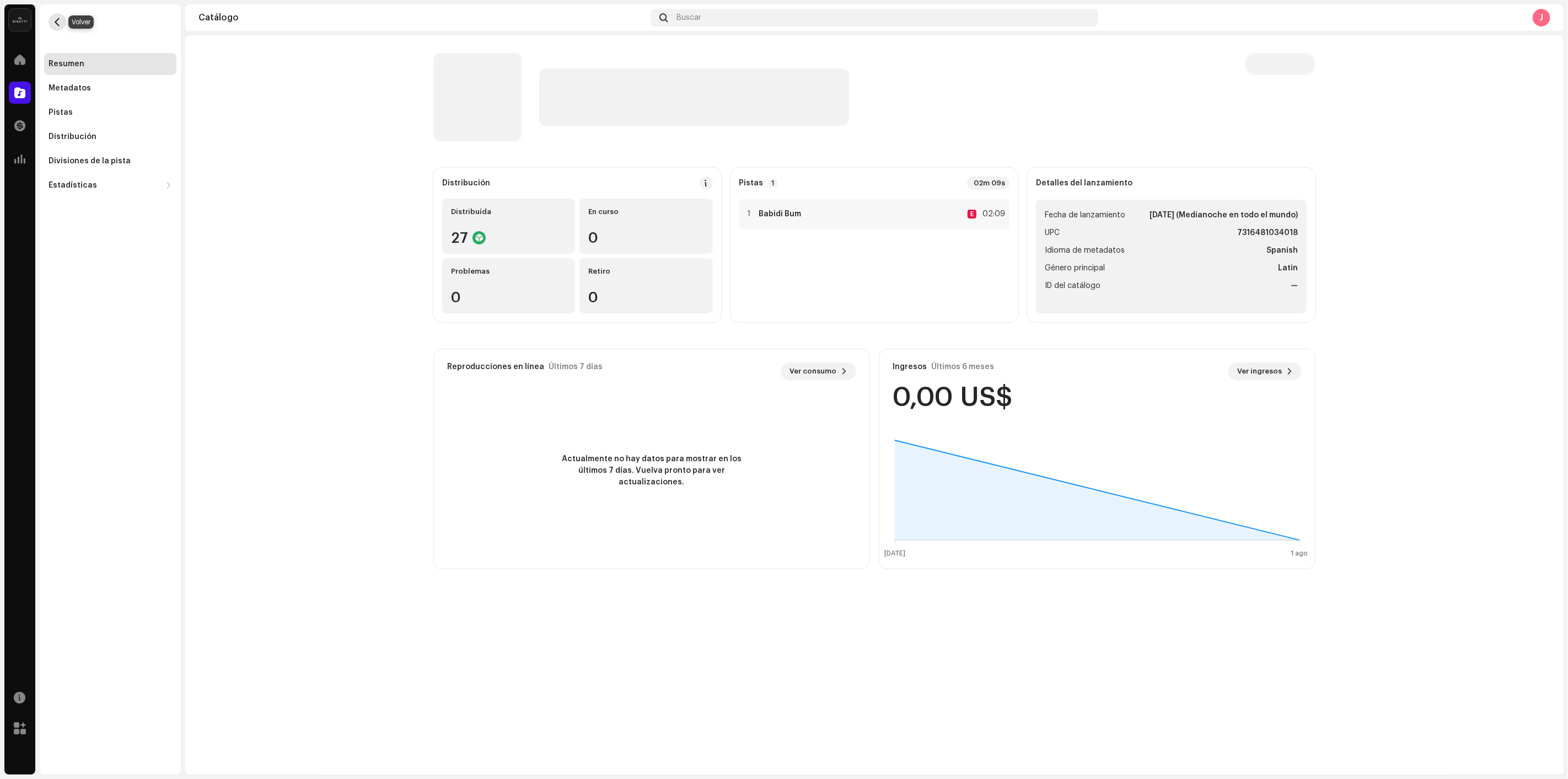
click at [56, 15] on button "button" at bounding box center [57, 22] width 18 height 18
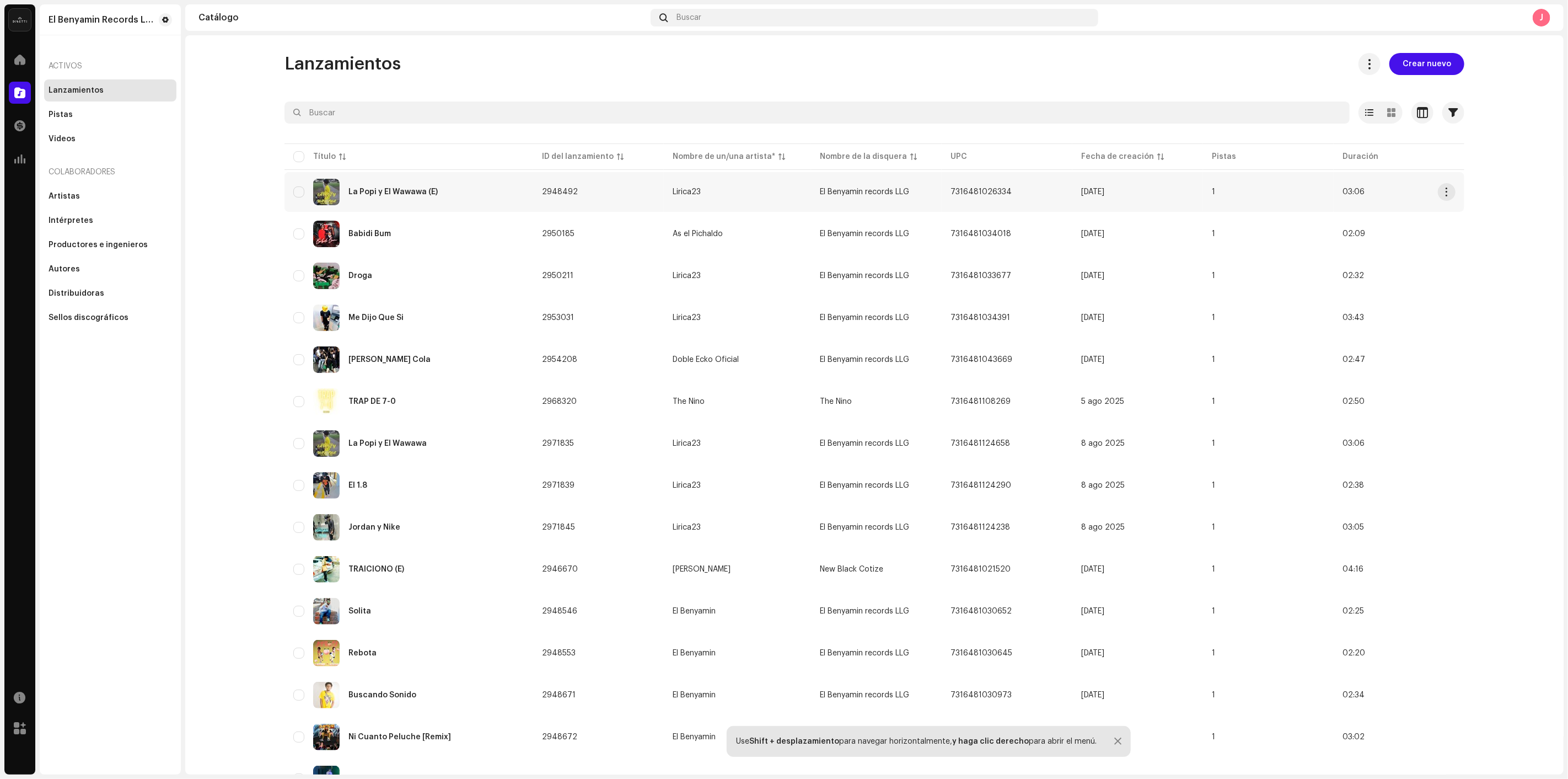
click at [345, 172] on td "La Popi y El Wawawa (E)" at bounding box center [408, 192] width 249 height 40
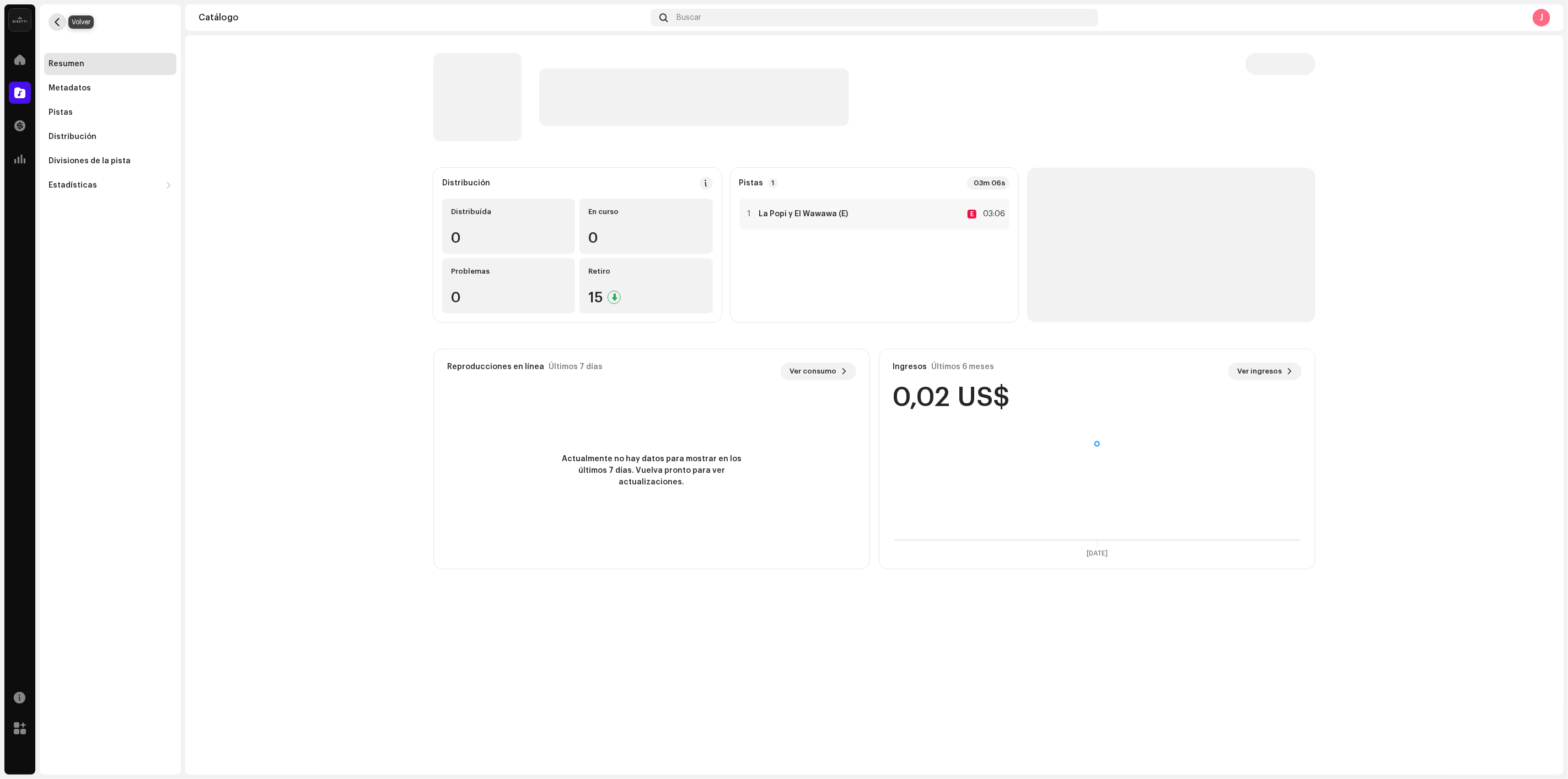
click at [61, 24] on button "button" at bounding box center [57, 22] width 18 height 18
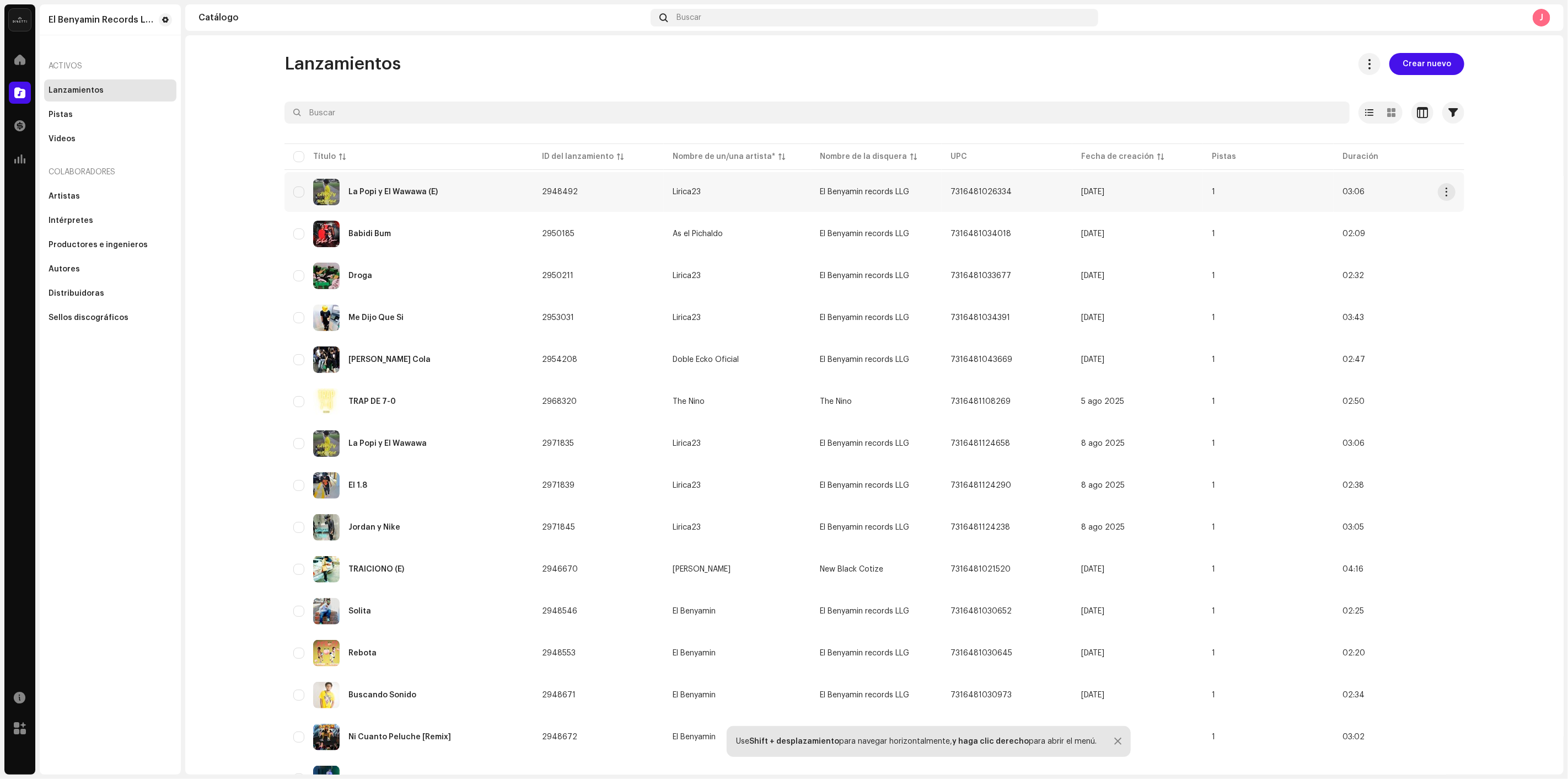
click at [397, 200] on div "La Popi y El Wawawa (E)" at bounding box center [409, 191] width 231 height 26
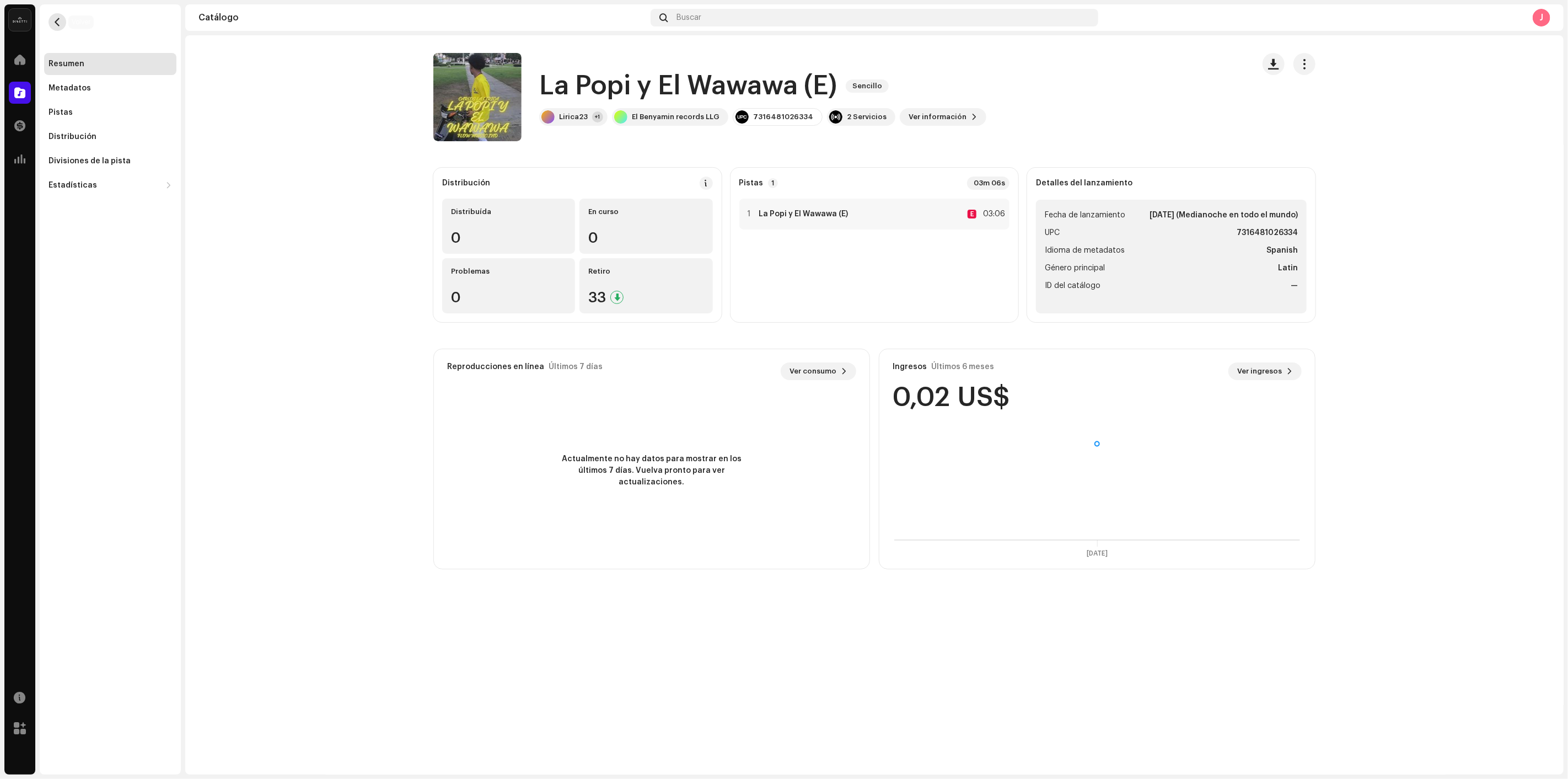
click at [64, 25] on button "button" at bounding box center [57, 22] width 18 height 18
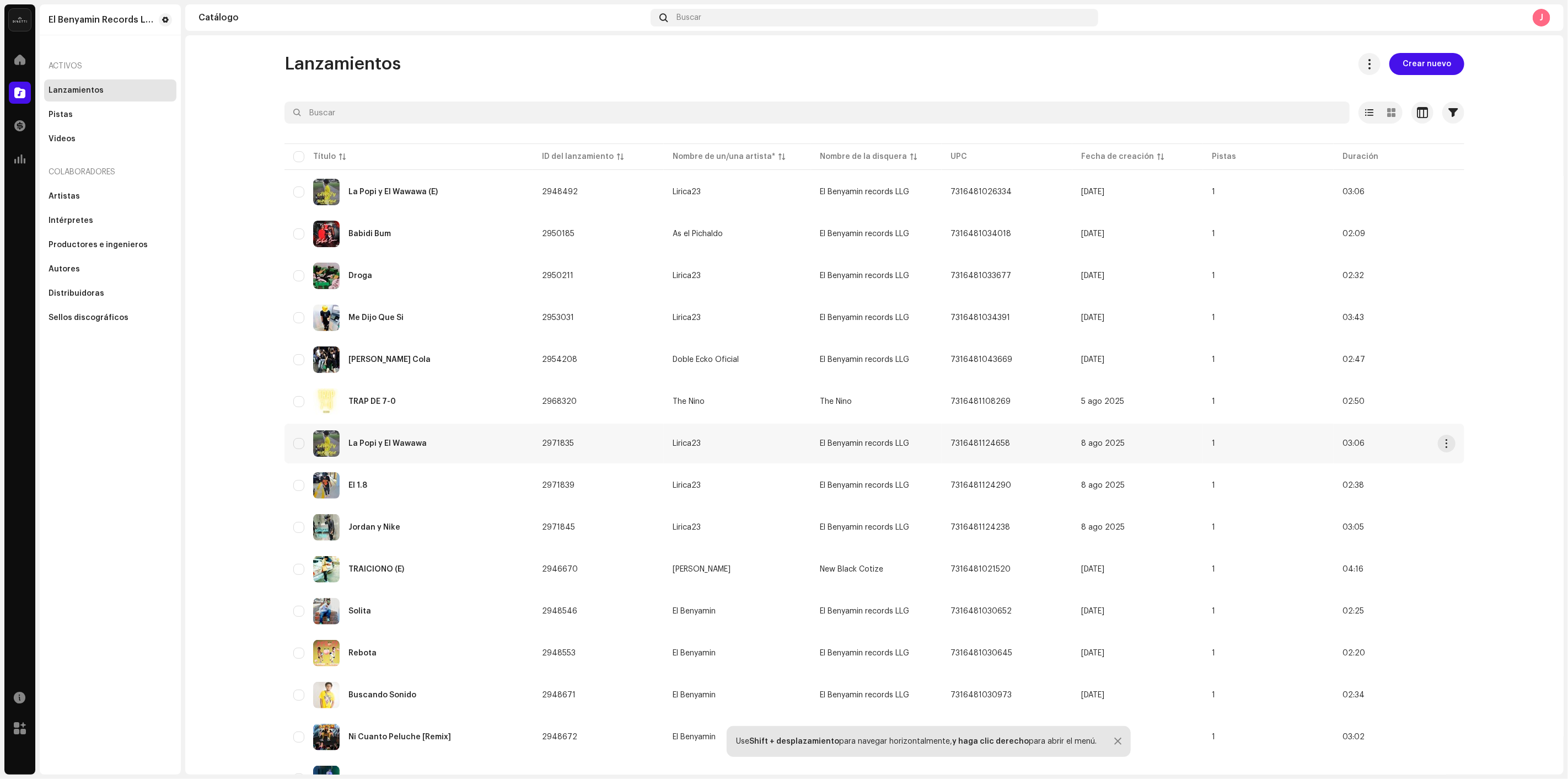
click at [419, 442] on div "La Popi y El Wawawa" at bounding box center [387, 443] width 79 height 8
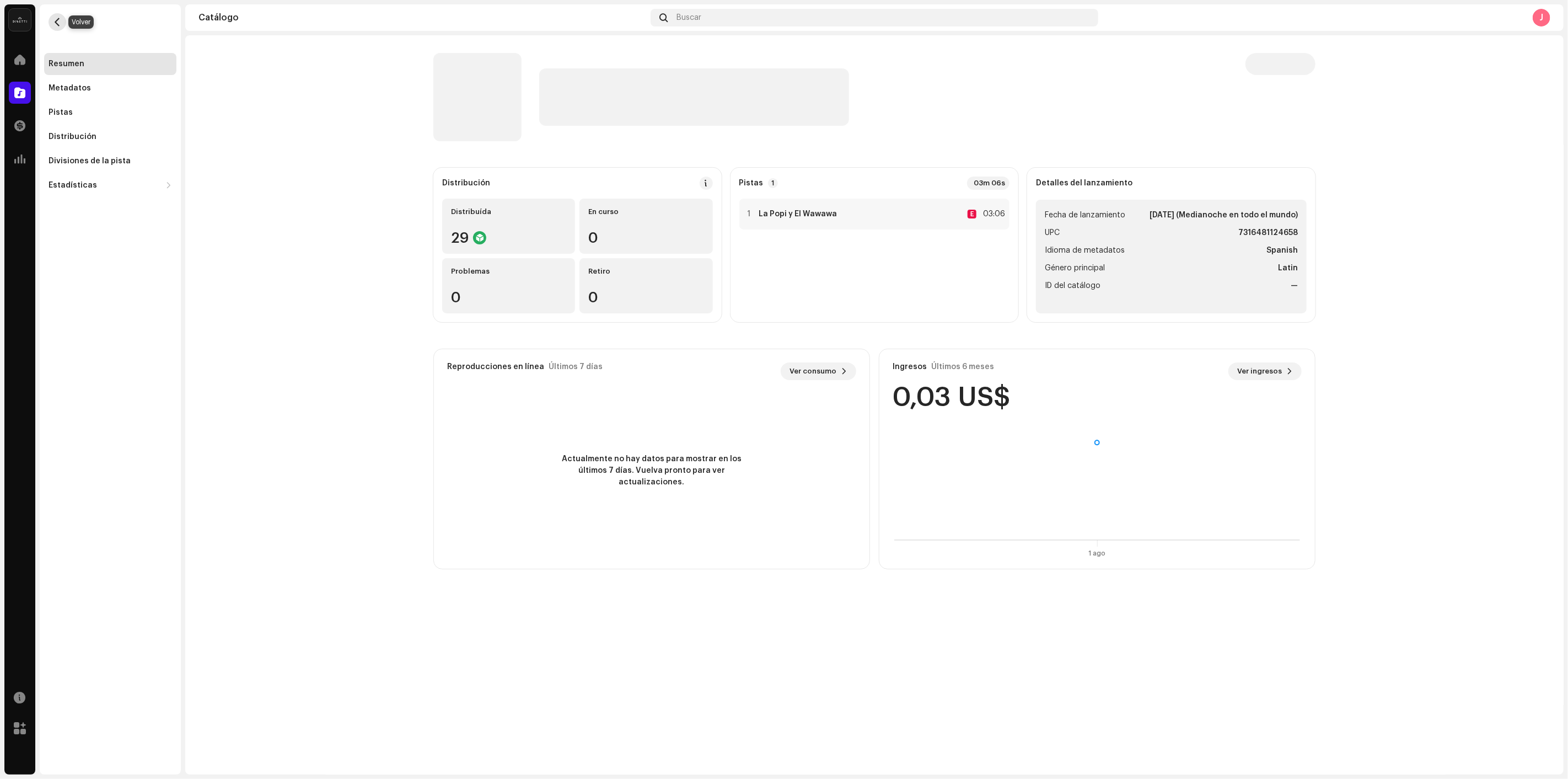
click at [61, 24] on button "button" at bounding box center [57, 22] width 18 height 18
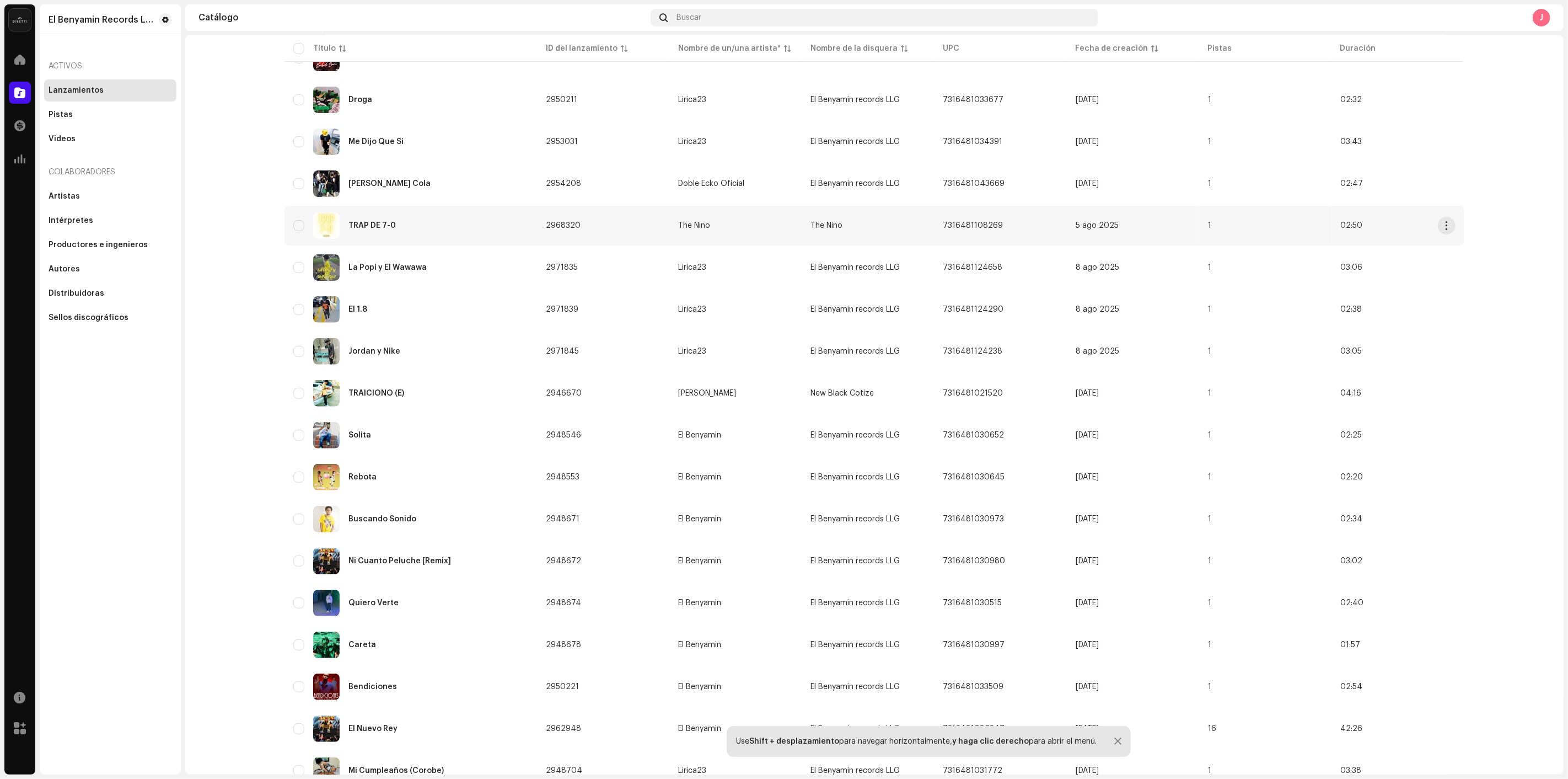
scroll to position [184, 0]
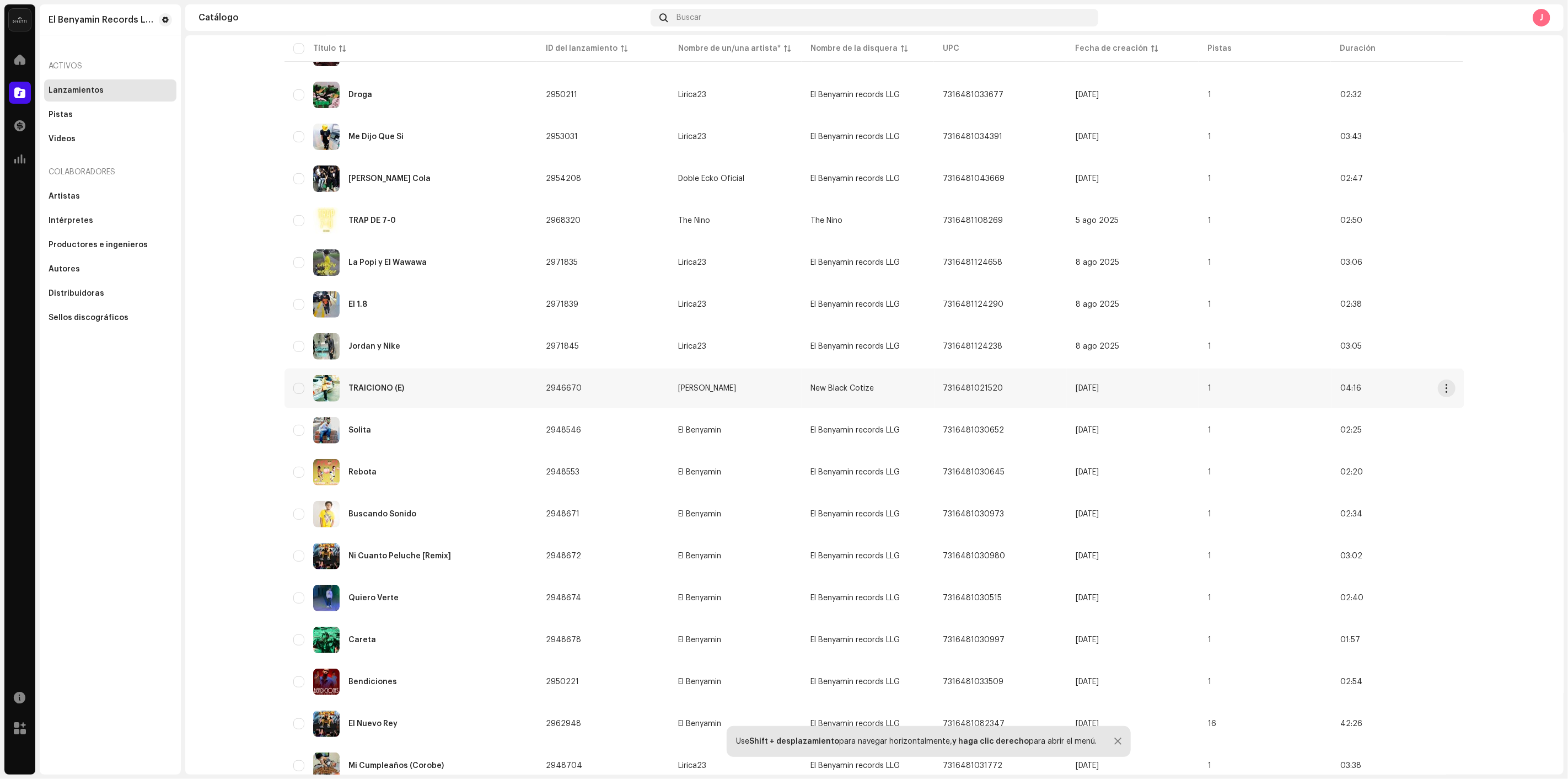
click at [461, 388] on div "TRAICIONÓ (E)" at bounding box center [411, 388] width 235 height 26
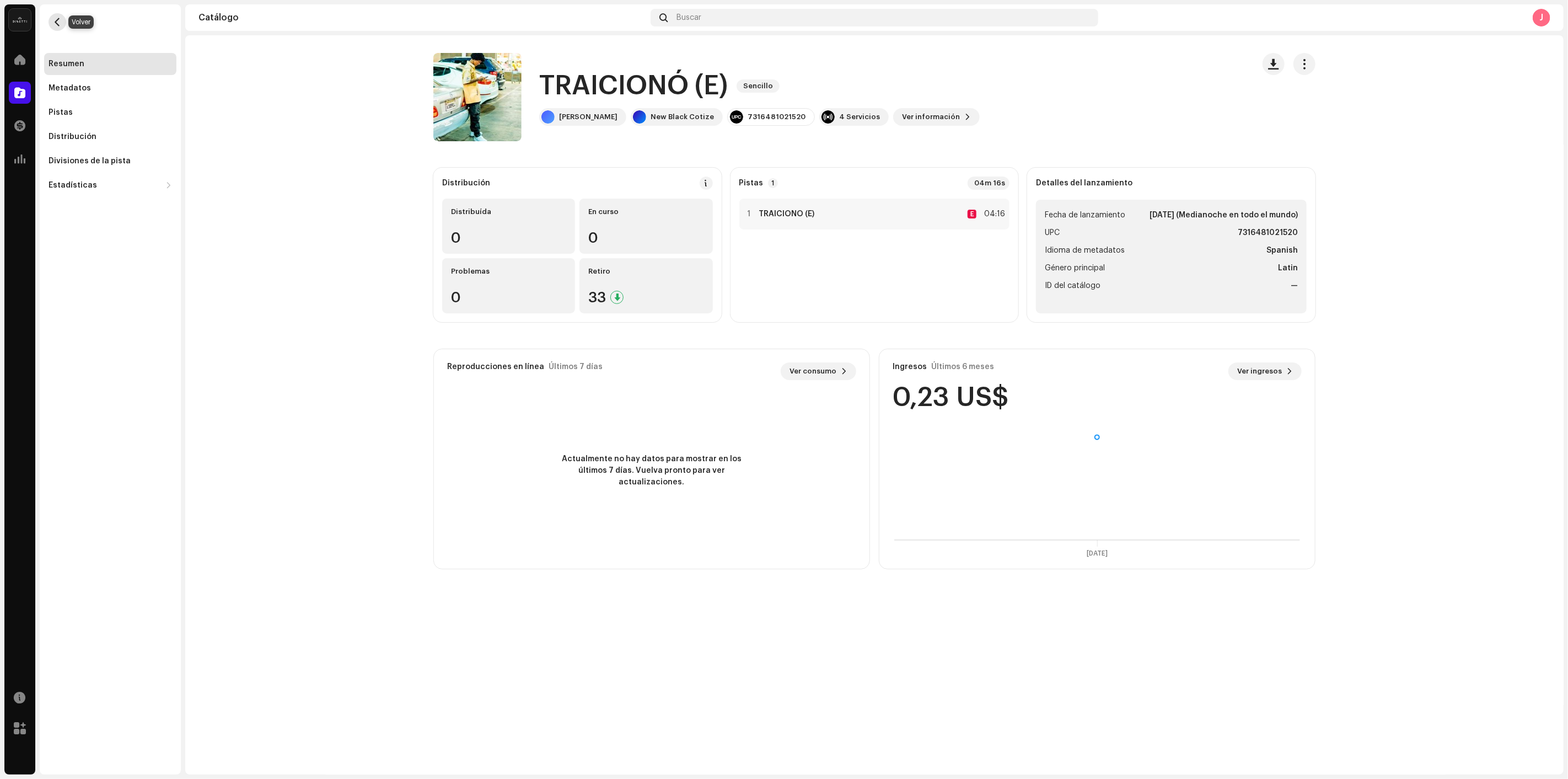
click at [58, 20] on span "button" at bounding box center [58, 22] width 9 height 9
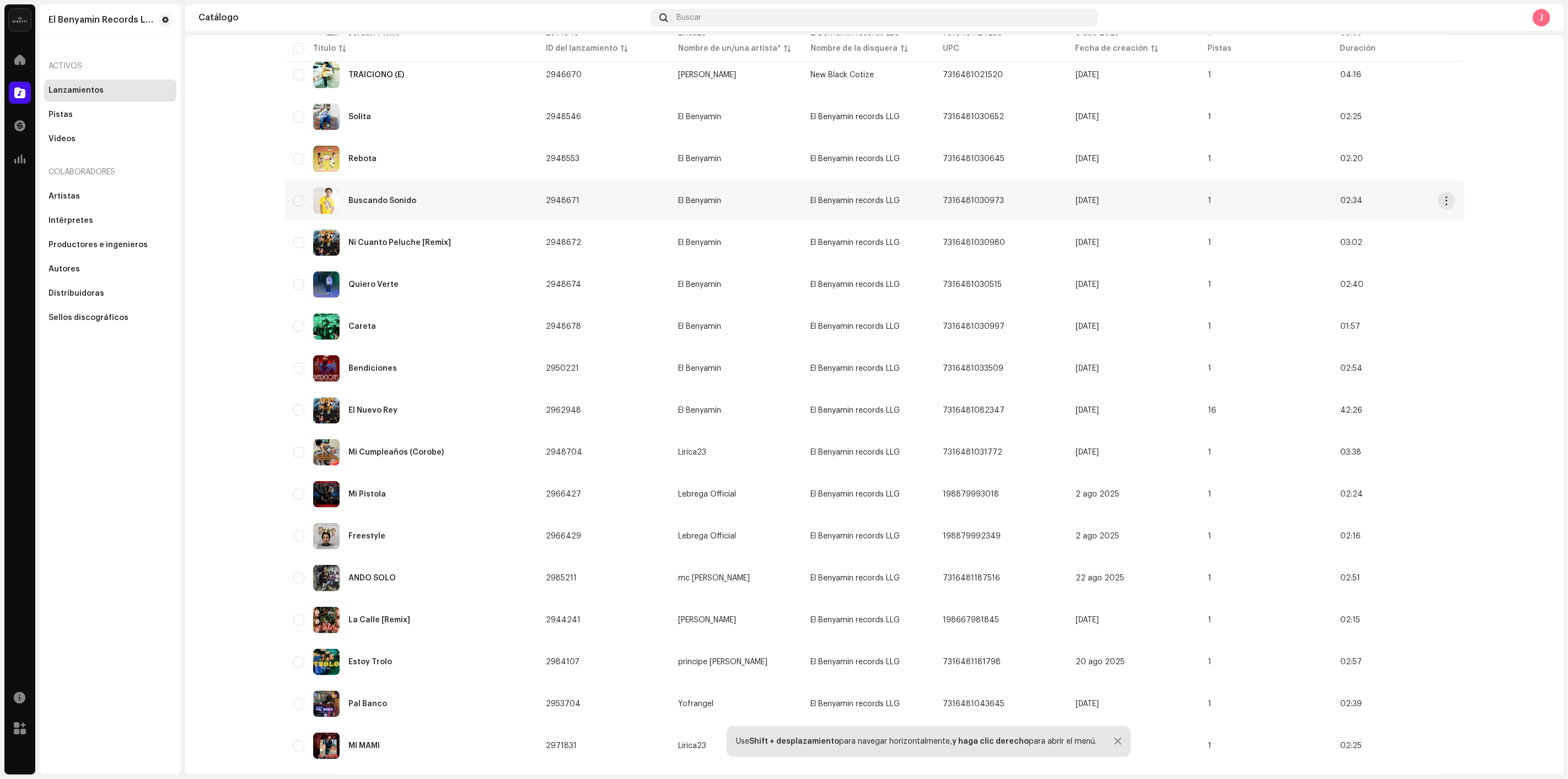
scroll to position [552, 0]
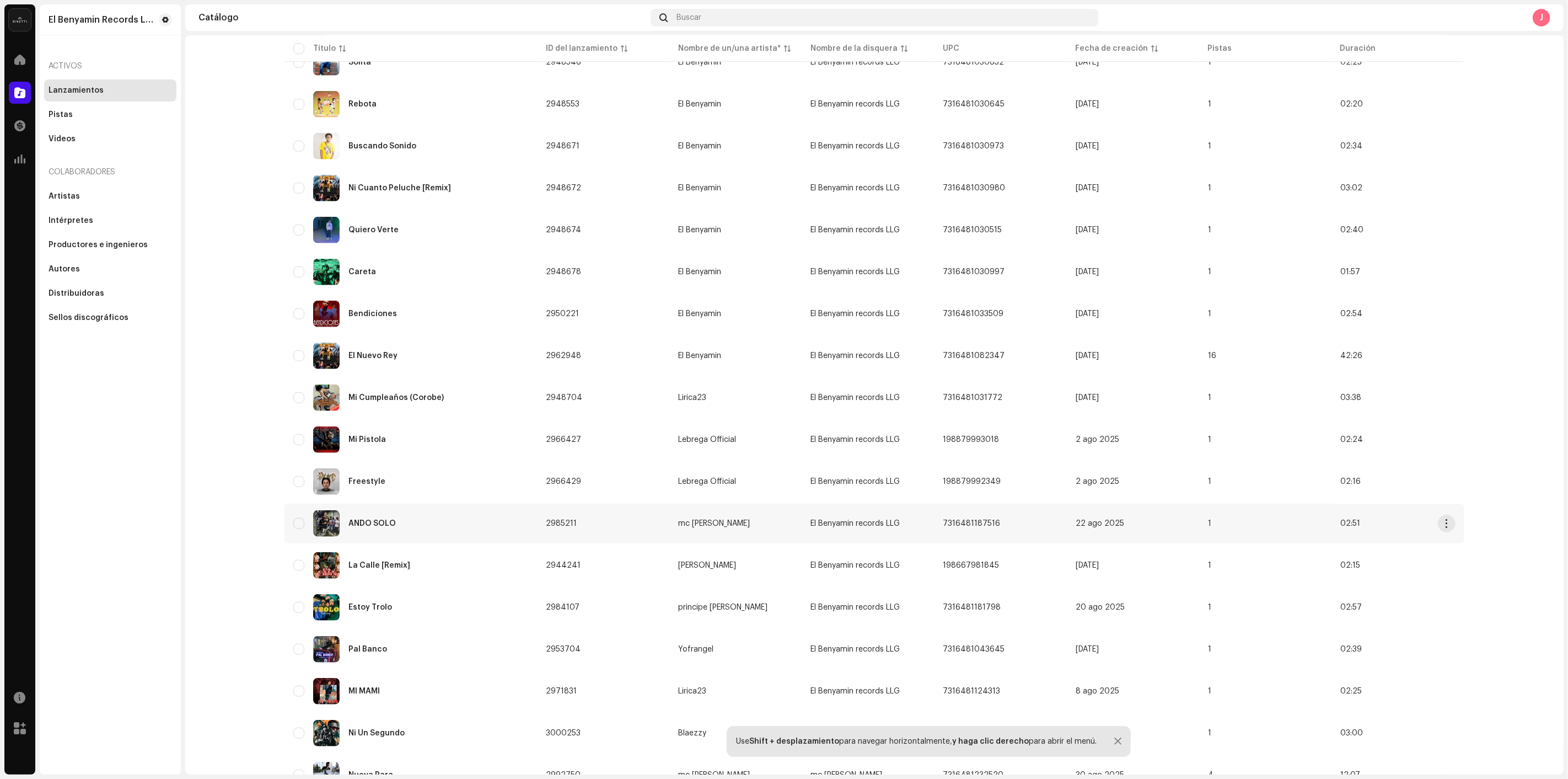
click at [439, 518] on div "ANDO SOLO" at bounding box center [411, 523] width 235 height 26
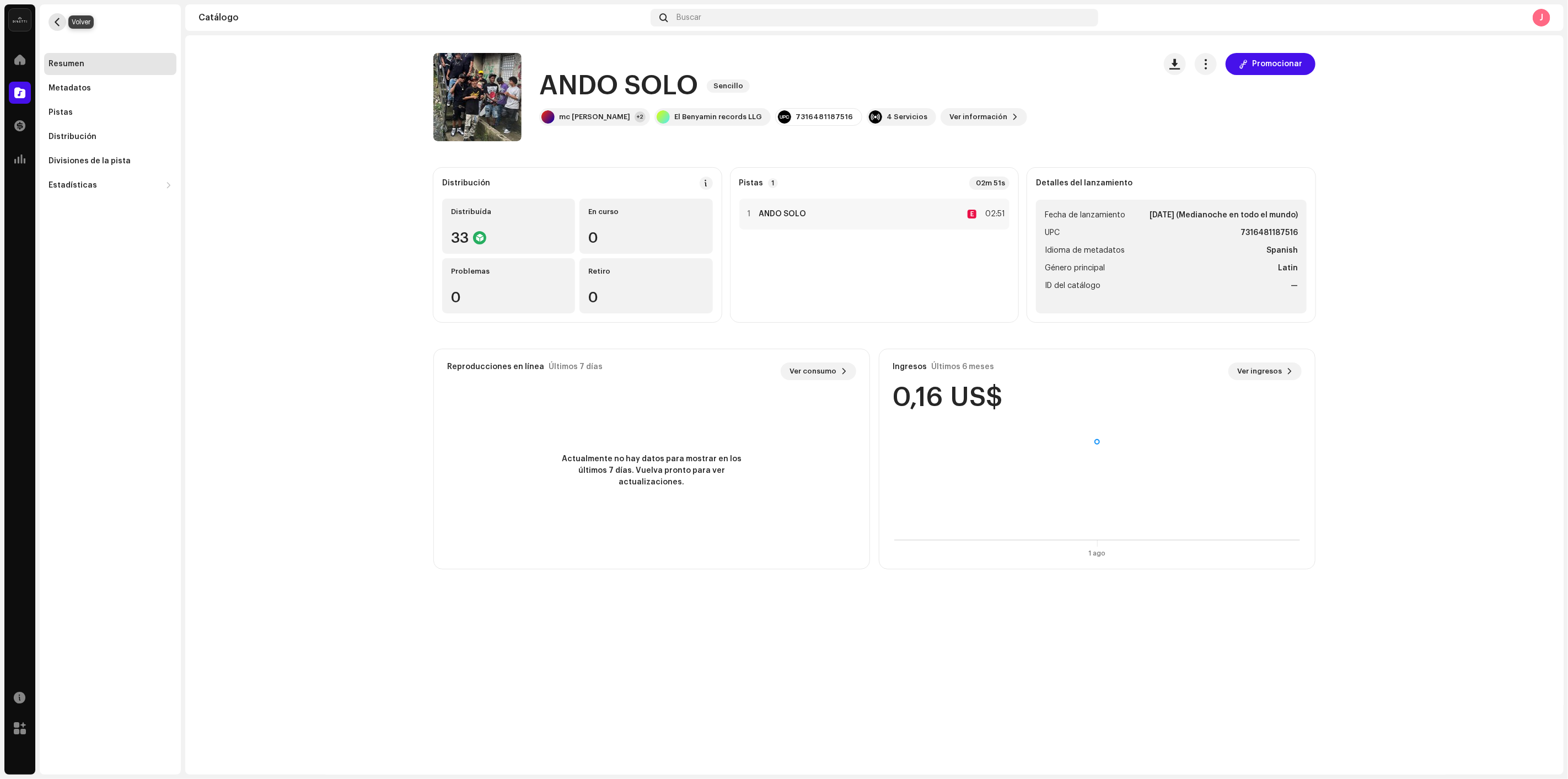
click at [61, 24] on span "button" at bounding box center [58, 22] width 9 height 9
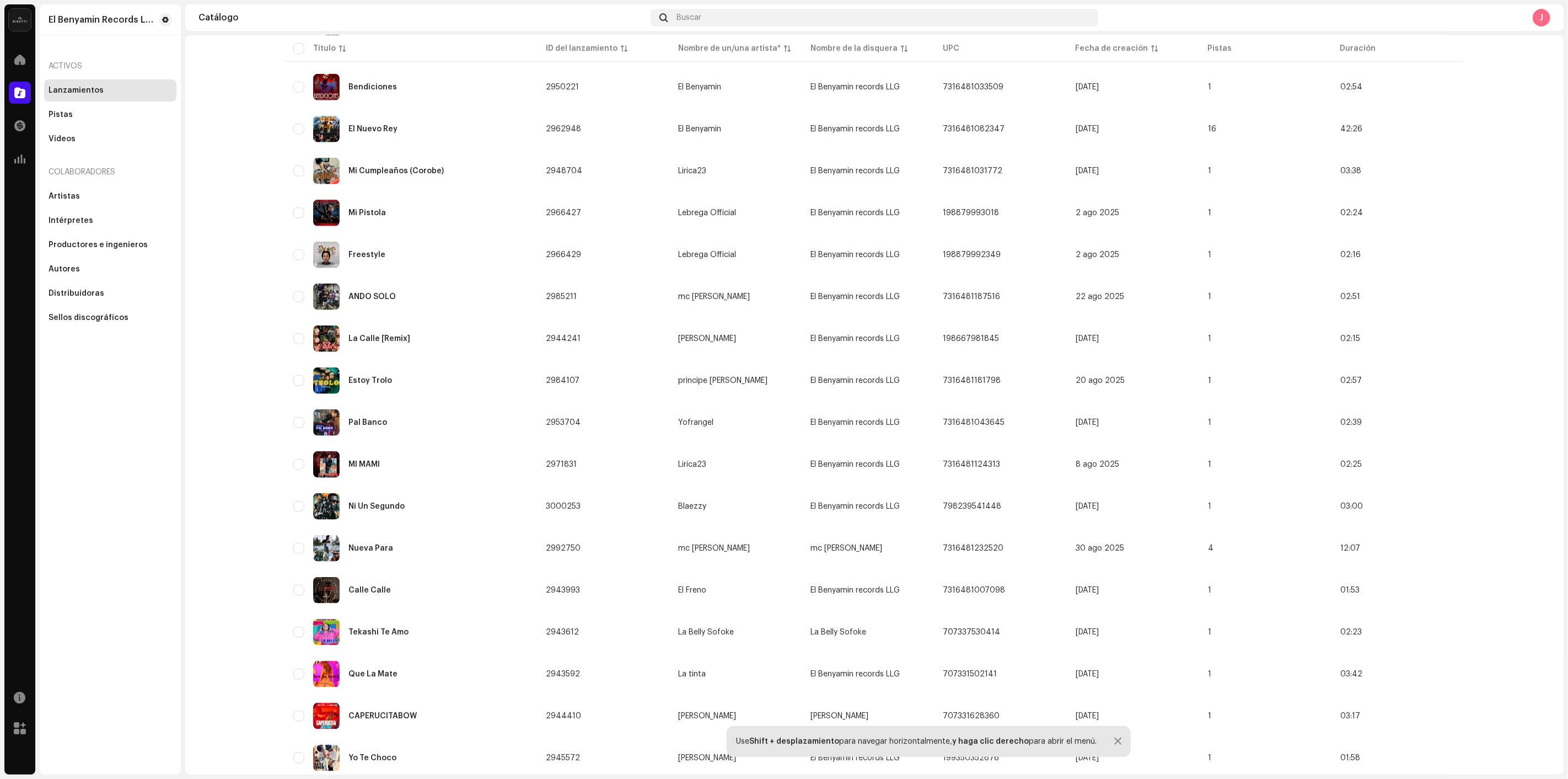
scroll to position [858, 0]
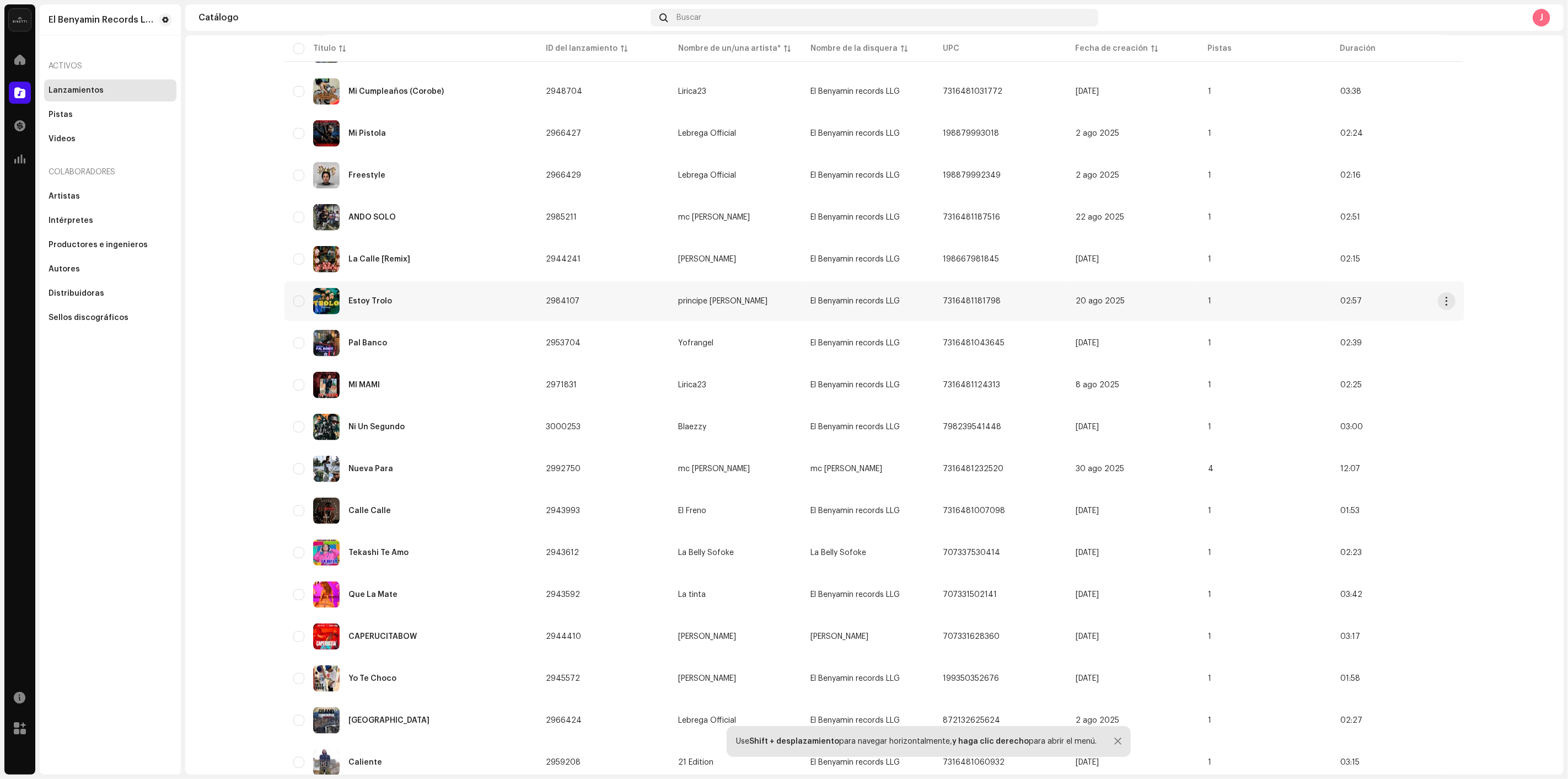
click at [422, 288] on div "Estoy Trolo" at bounding box center [411, 301] width 235 height 26
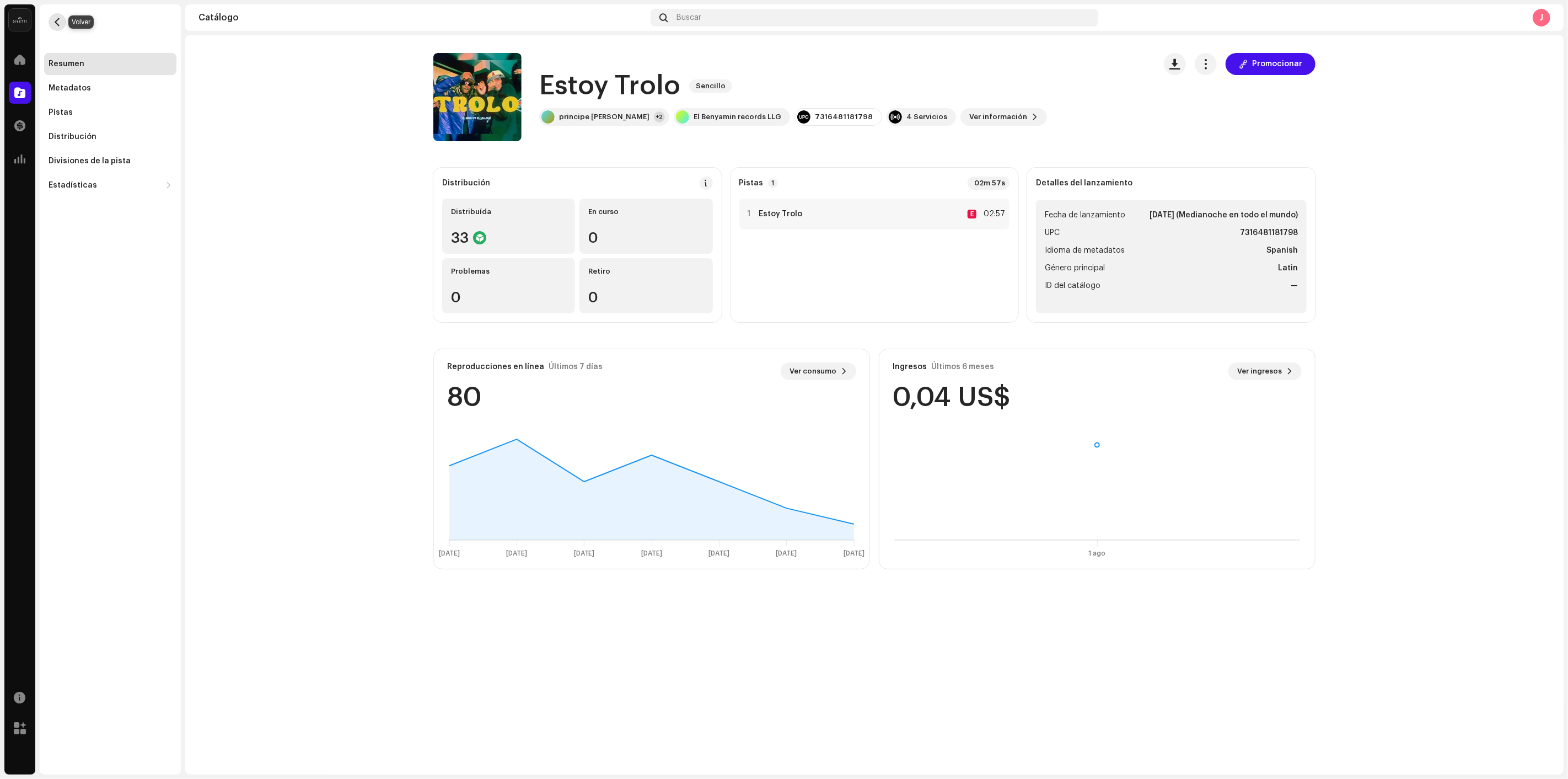
click at [56, 26] on button "button" at bounding box center [57, 22] width 18 height 18
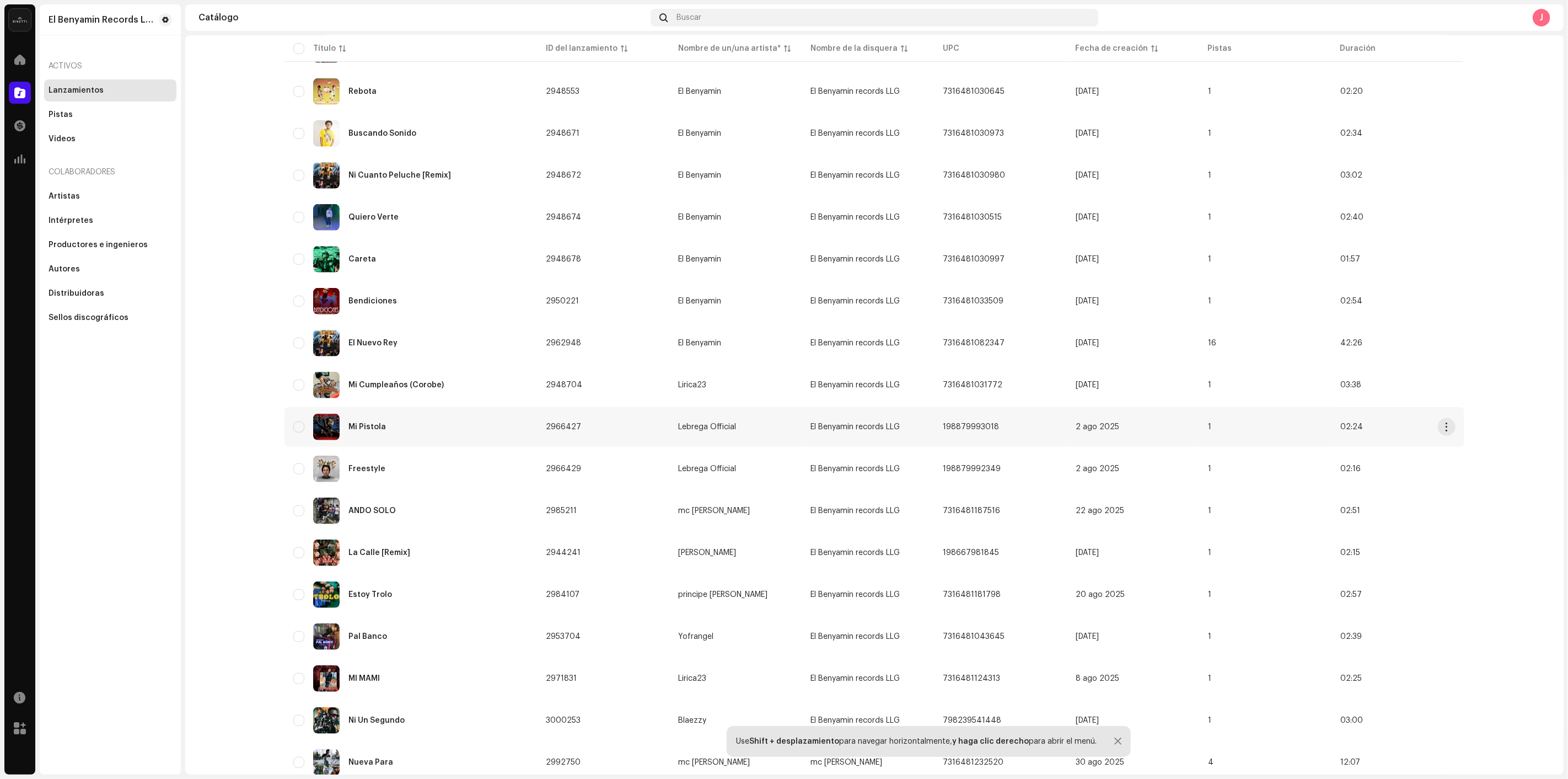
scroll to position [552, 0]
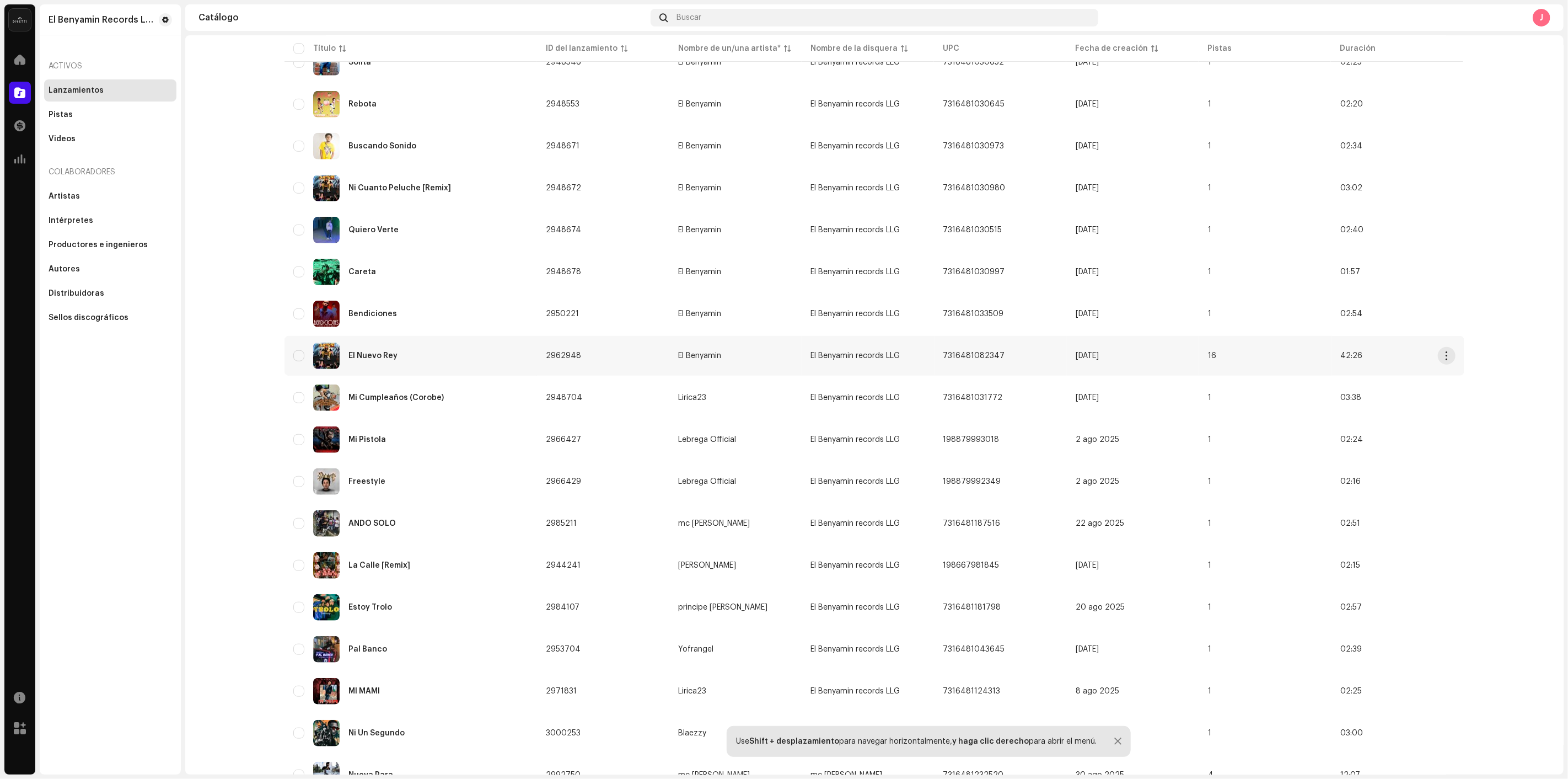
click at [421, 361] on div "El Nuevo Rey" at bounding box center [411, 355] width 235 height 26
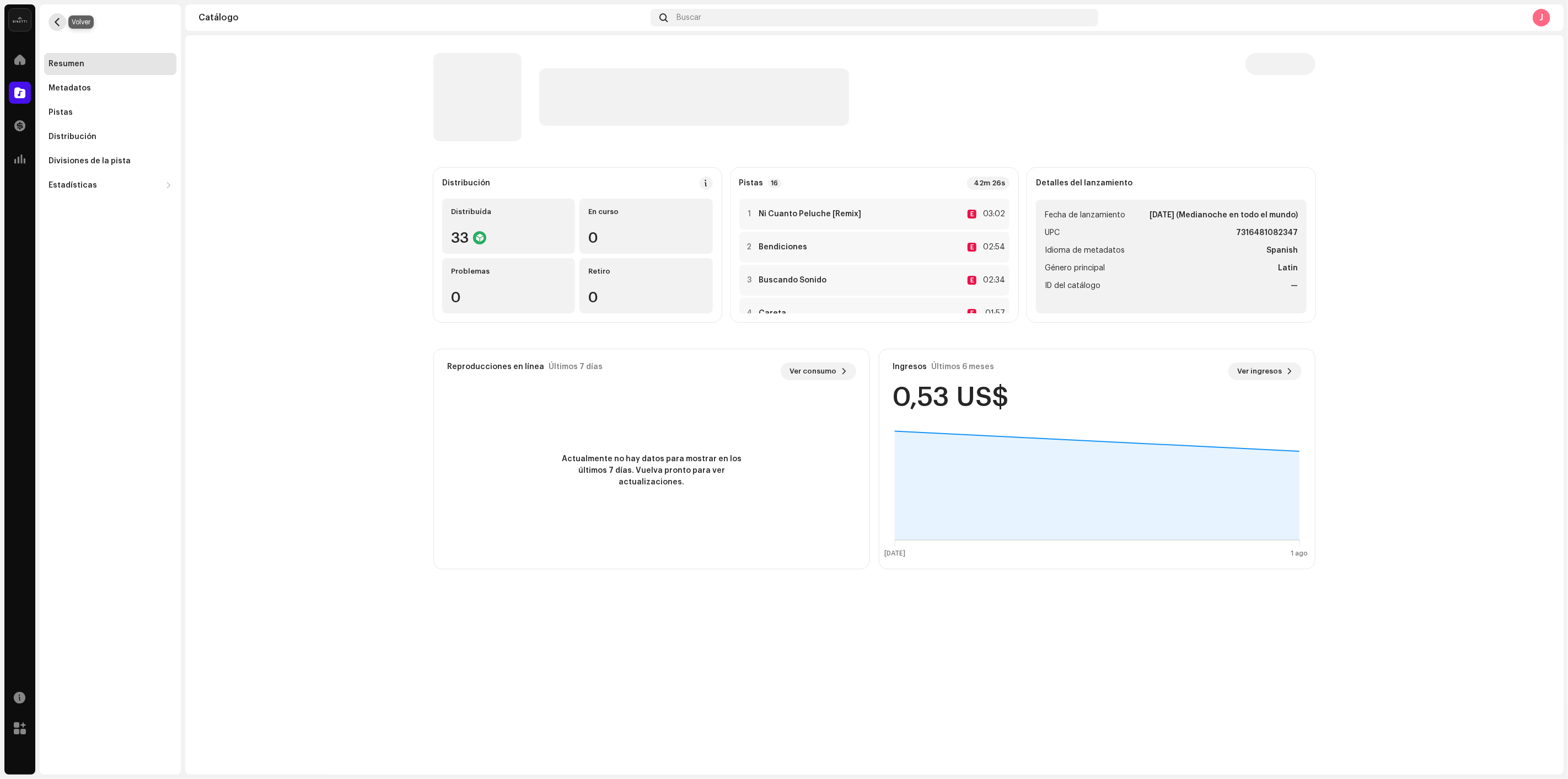
click at [51, 18] on button "button" at bounding box center [57, 22] width 18 height 18
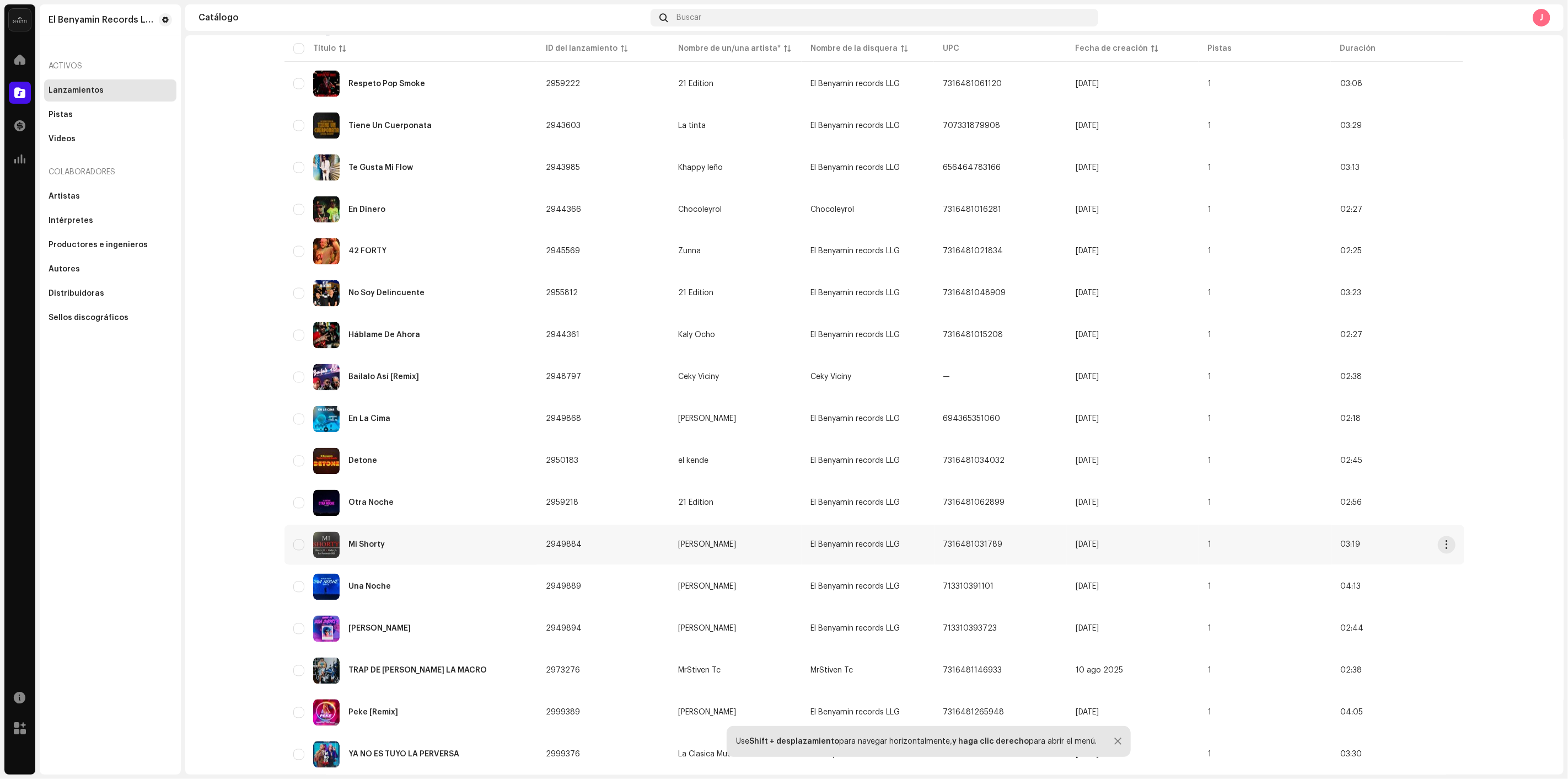
scroll to position [1585, 0]
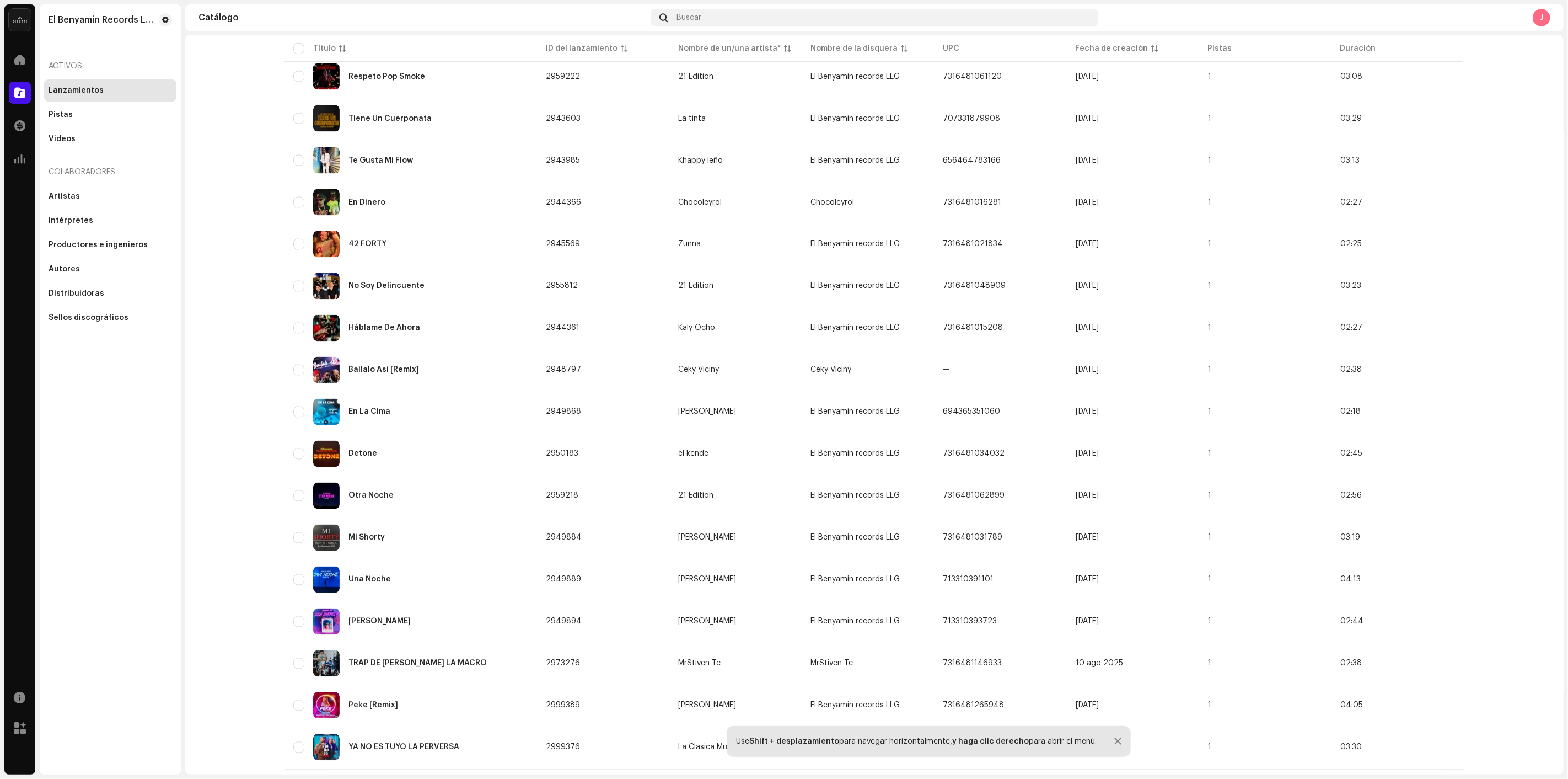
click at [417, 650] on div "TRAP DE [PERSON_NAME] LA MACRO" at bounding box center [411, 663] width 235 height 26
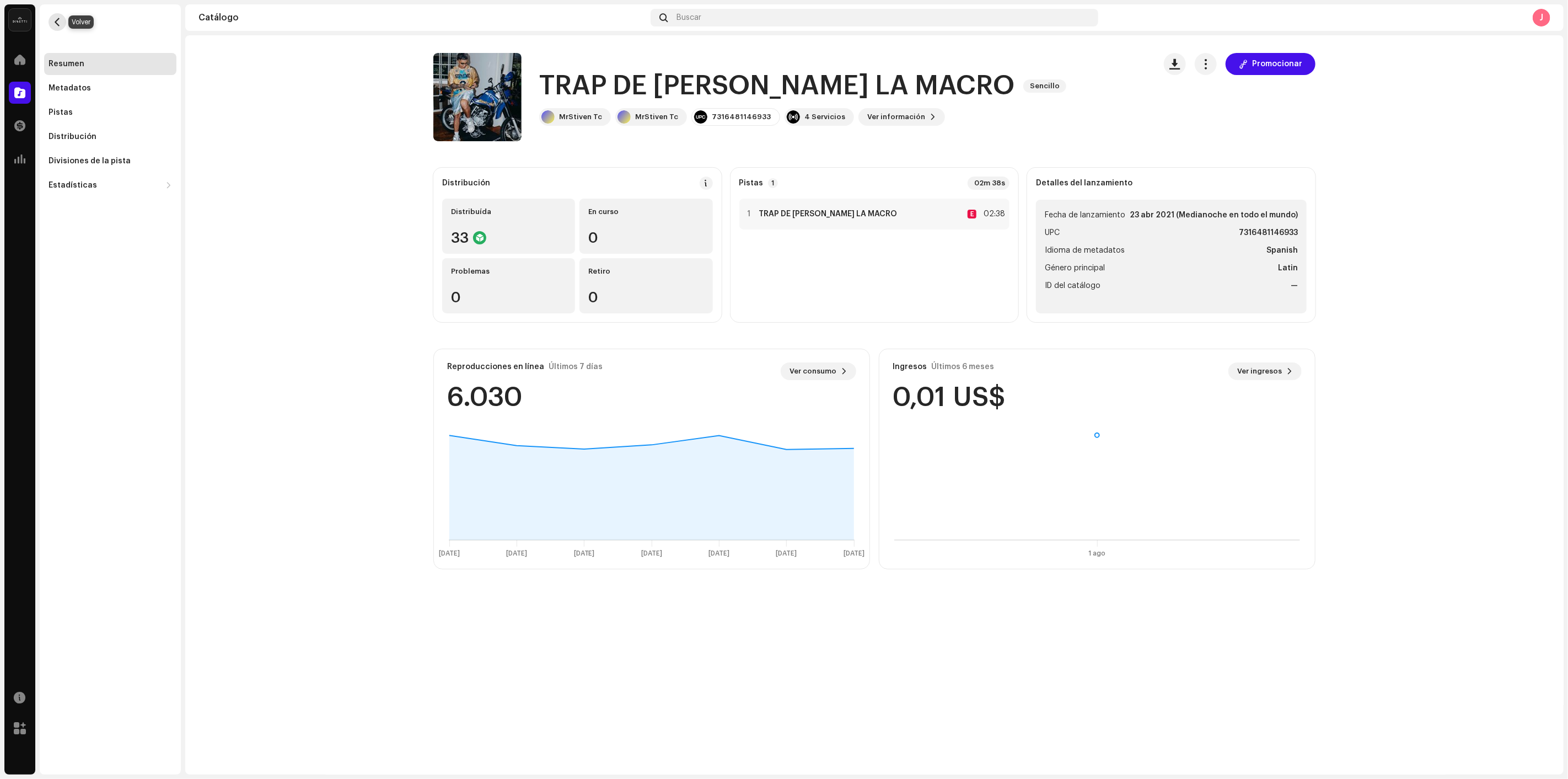
click at [57, 21] on span "button" at bounding box center [58, 22] width 9 height 9
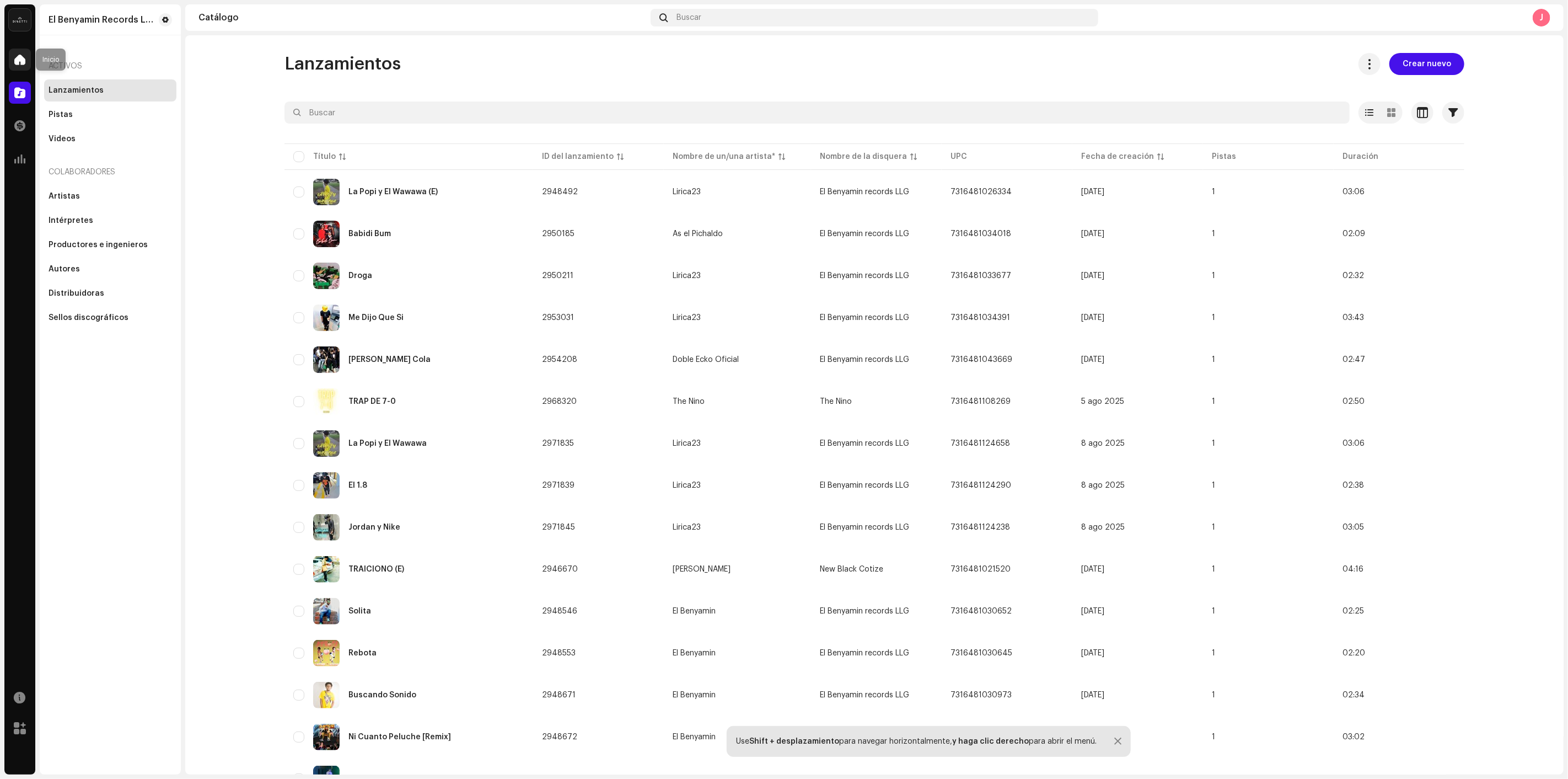
click at [23, 55] on span at bounding box center [20, 60] width 11 height 9
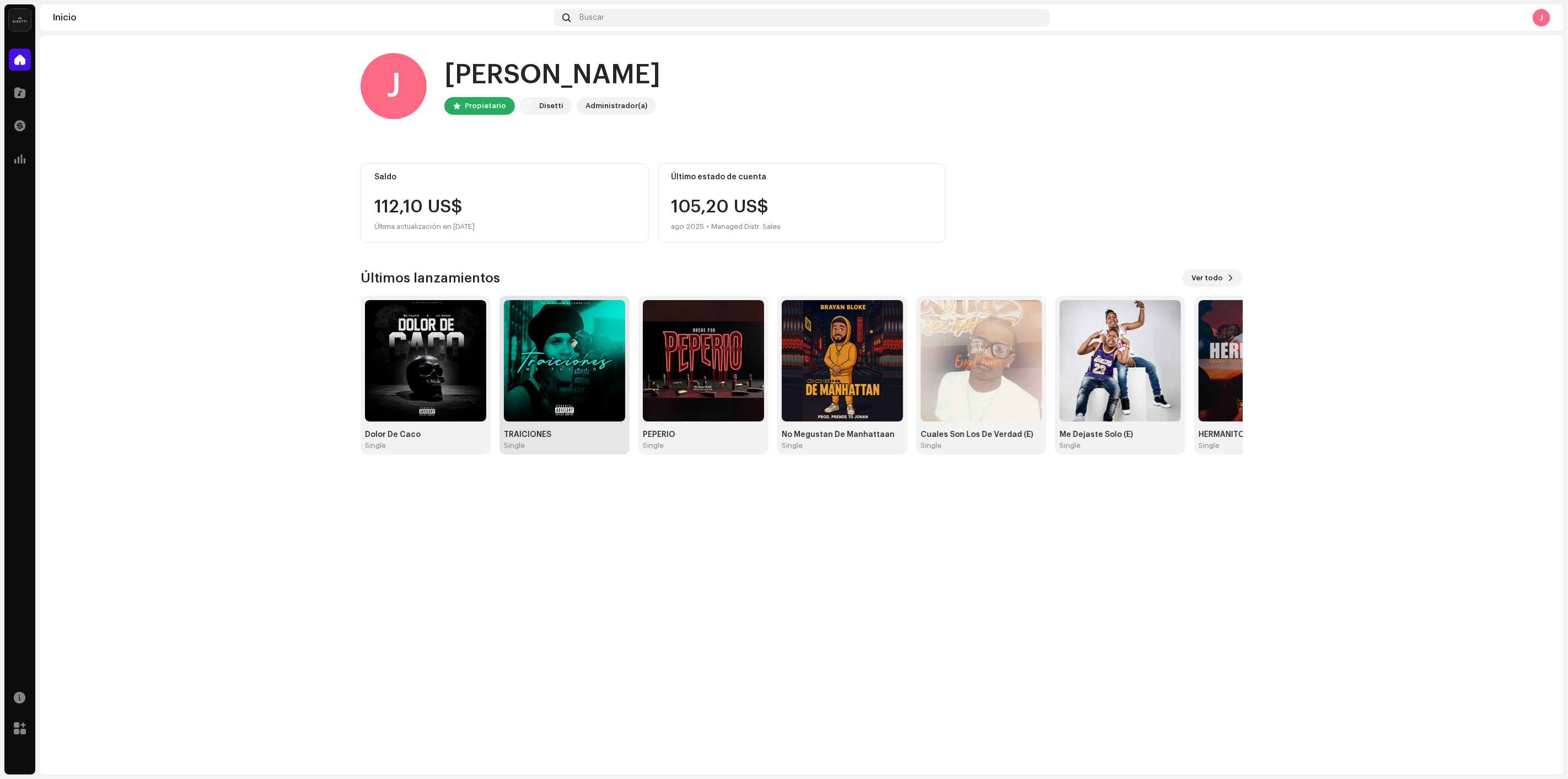
click at [579, 370] on img at bounding box center [564, 361] width 121 height 121
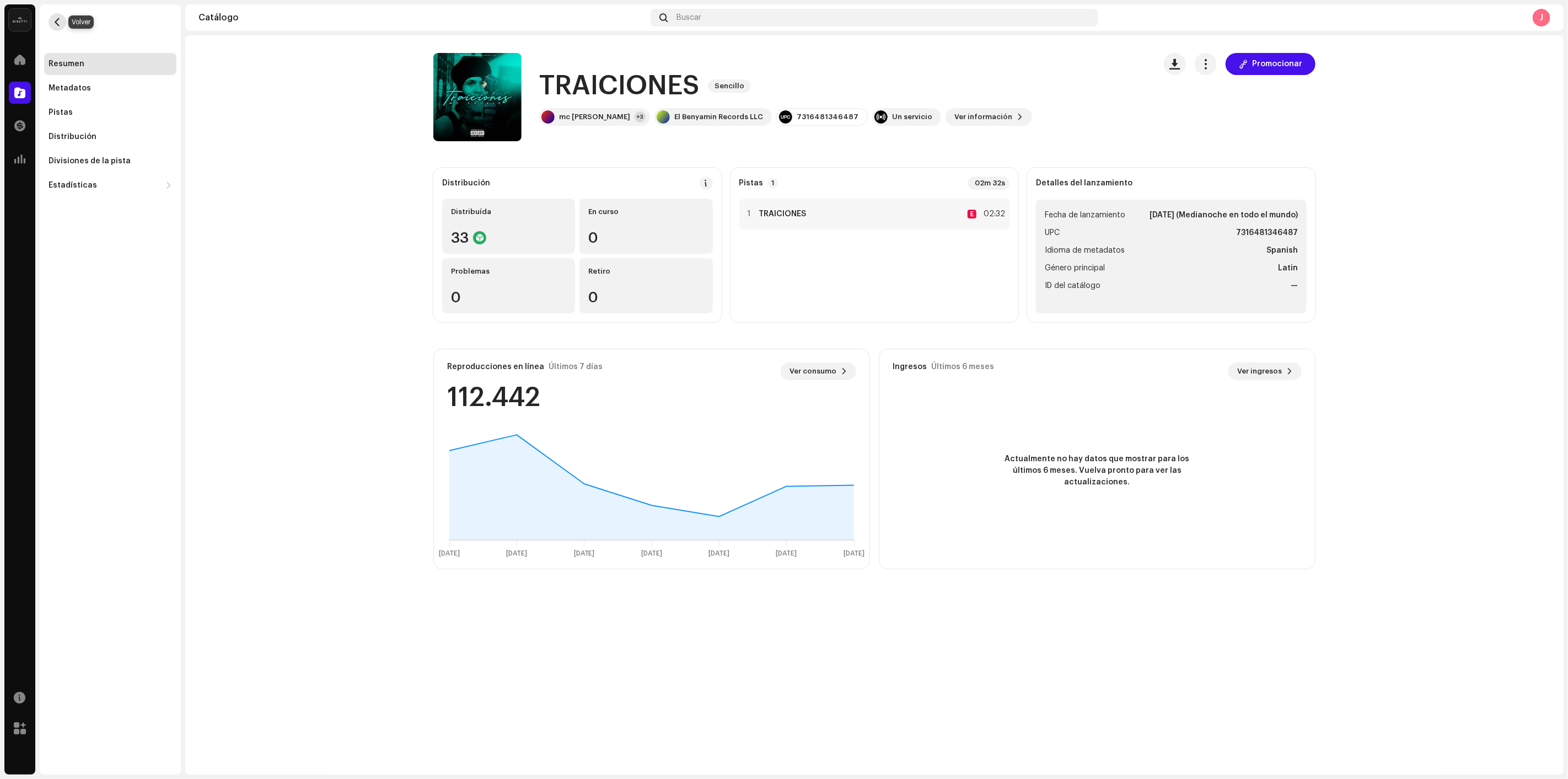
click at [58, 22] on span "button" at bounding box center [58, 22] width 9 height 9
